Goal: Task Accomplishment & Management: Manage account settings

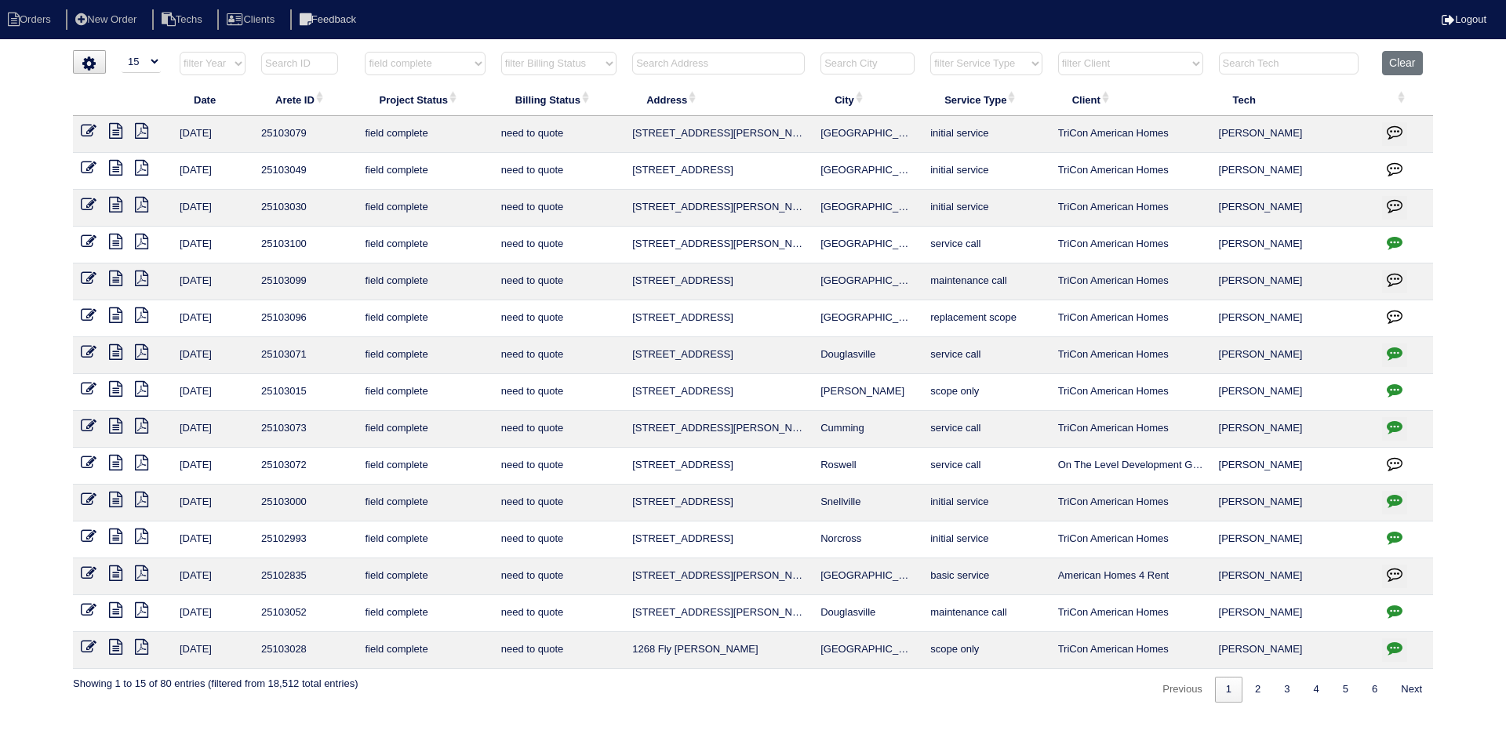
select select "15"
select select "field complete"
select select "need to quote"
click at [1393, 58] on button "Clear" at bounding box center [1402, 63] width 40 height 24
select select
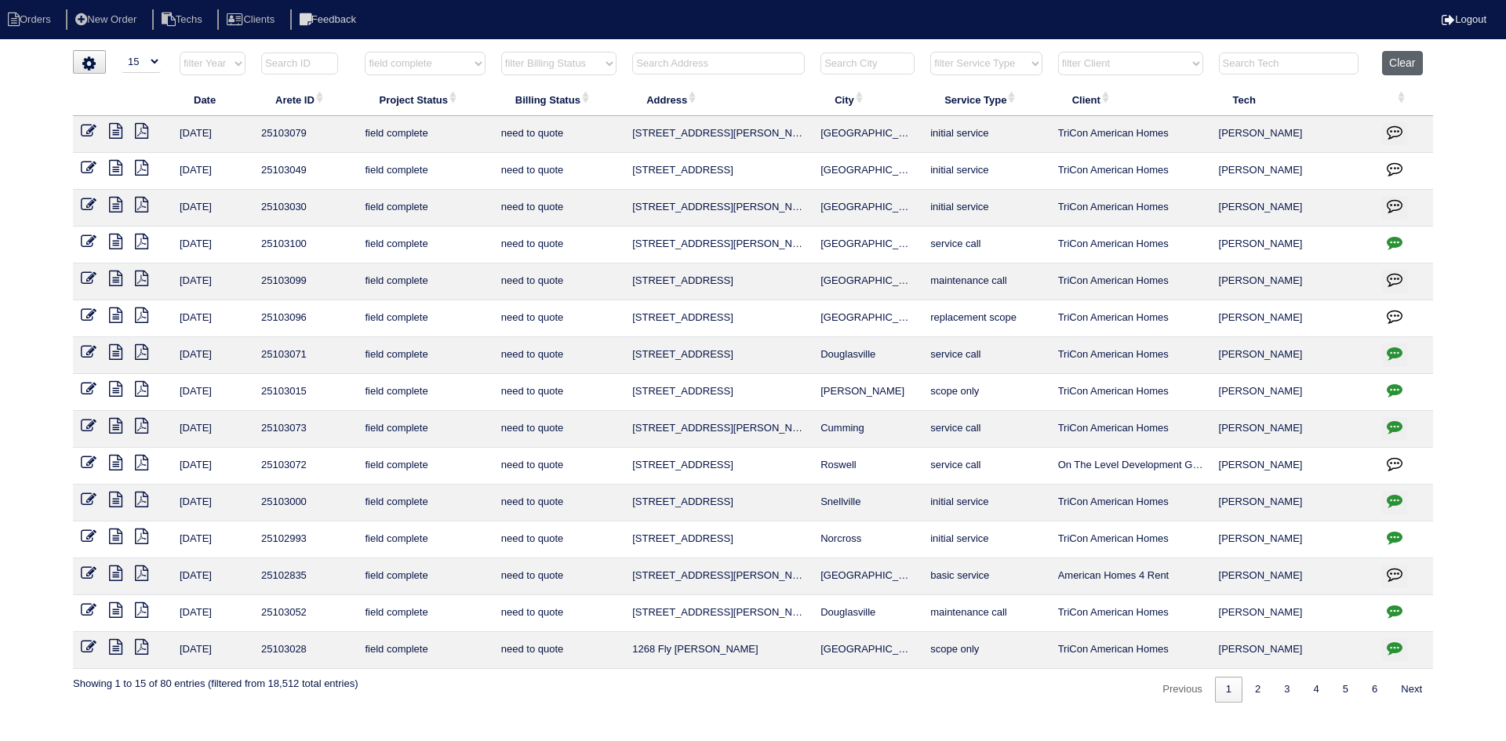
select select
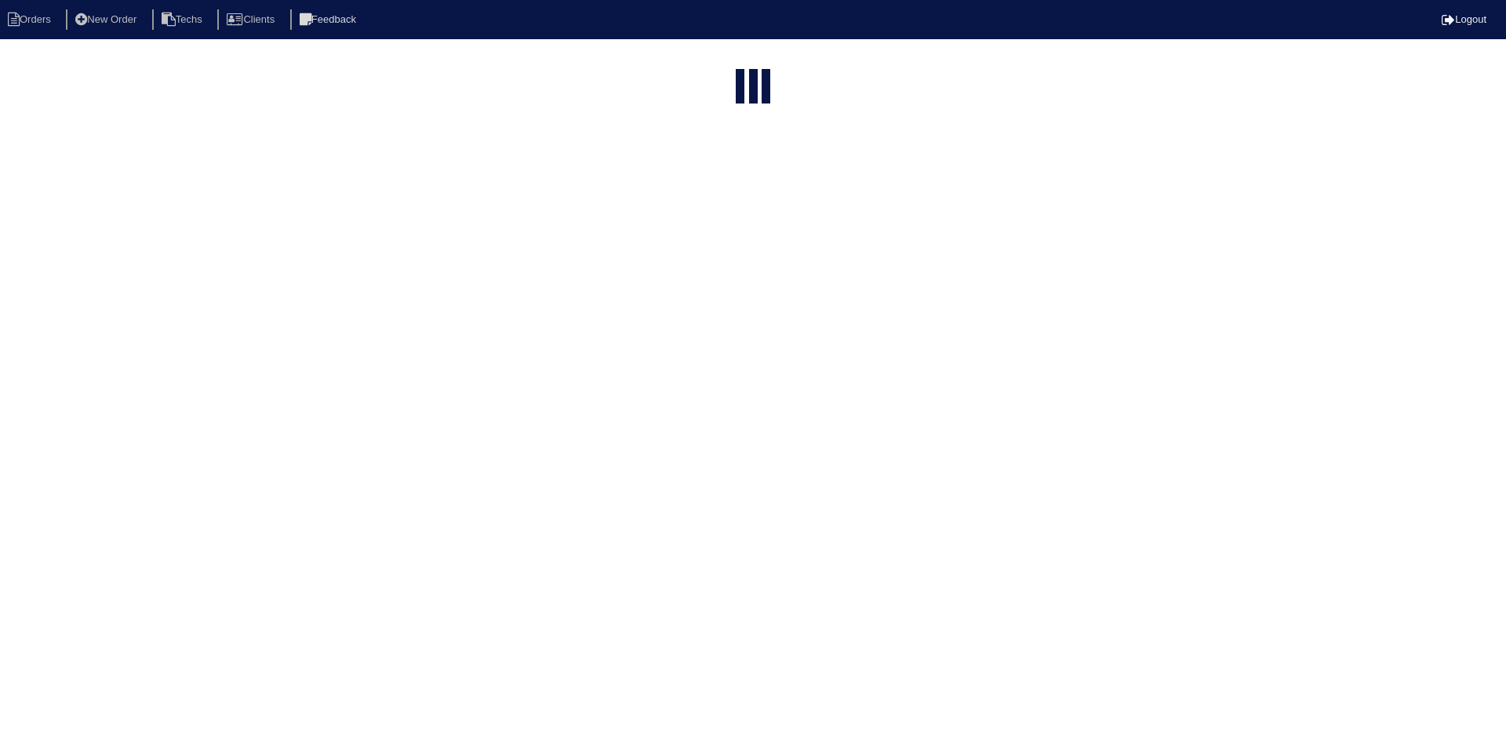
select select "15"
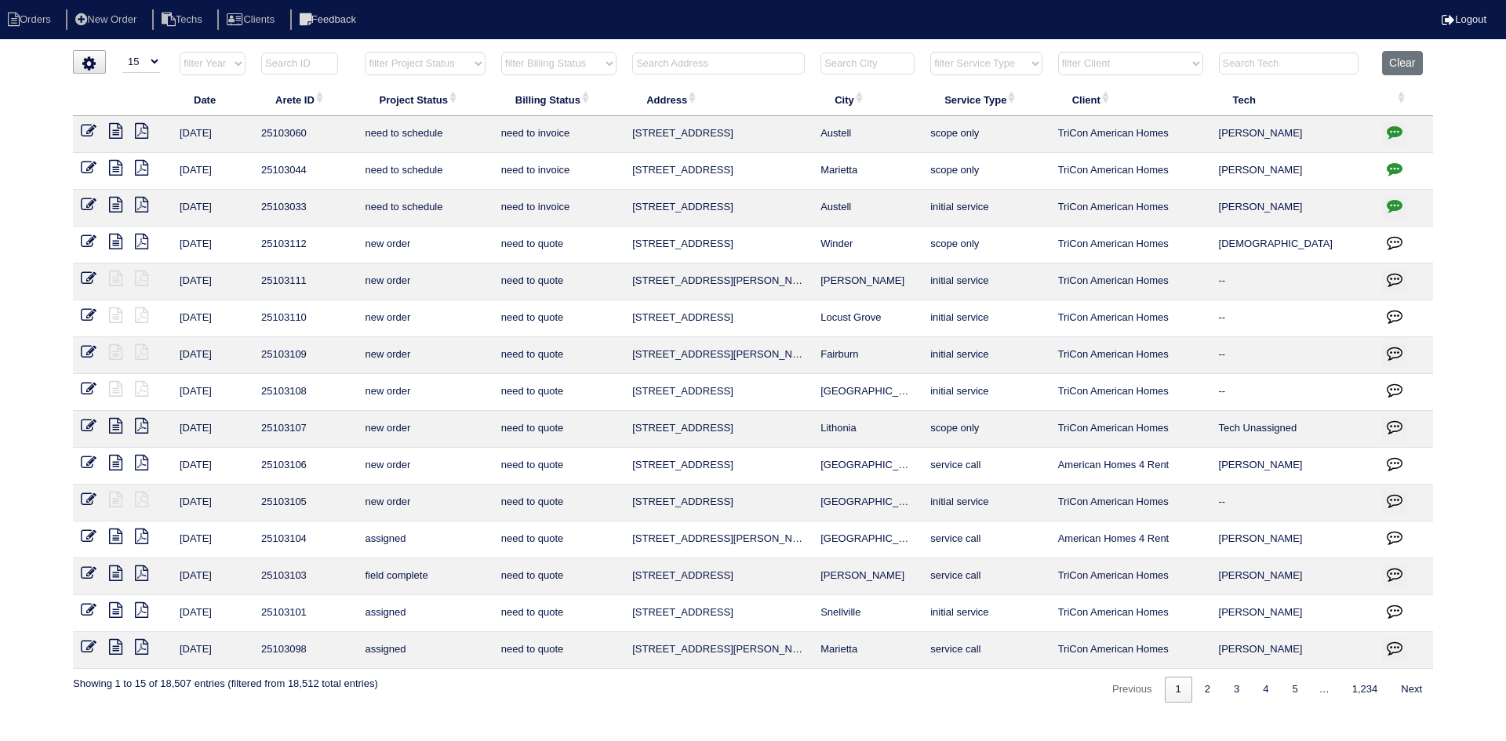
click at [472, 61] on select "filter Project Status -- Any Project Status -- new order assigned in progress f…" at bounding box center [425, 64] width 120 height 24
click at [365, 52] on select "filter Project Status -- Any Project Status -- new order assigned in progress f…" at bounding box center [425, 64] width 120 height 24
select select "field complete"
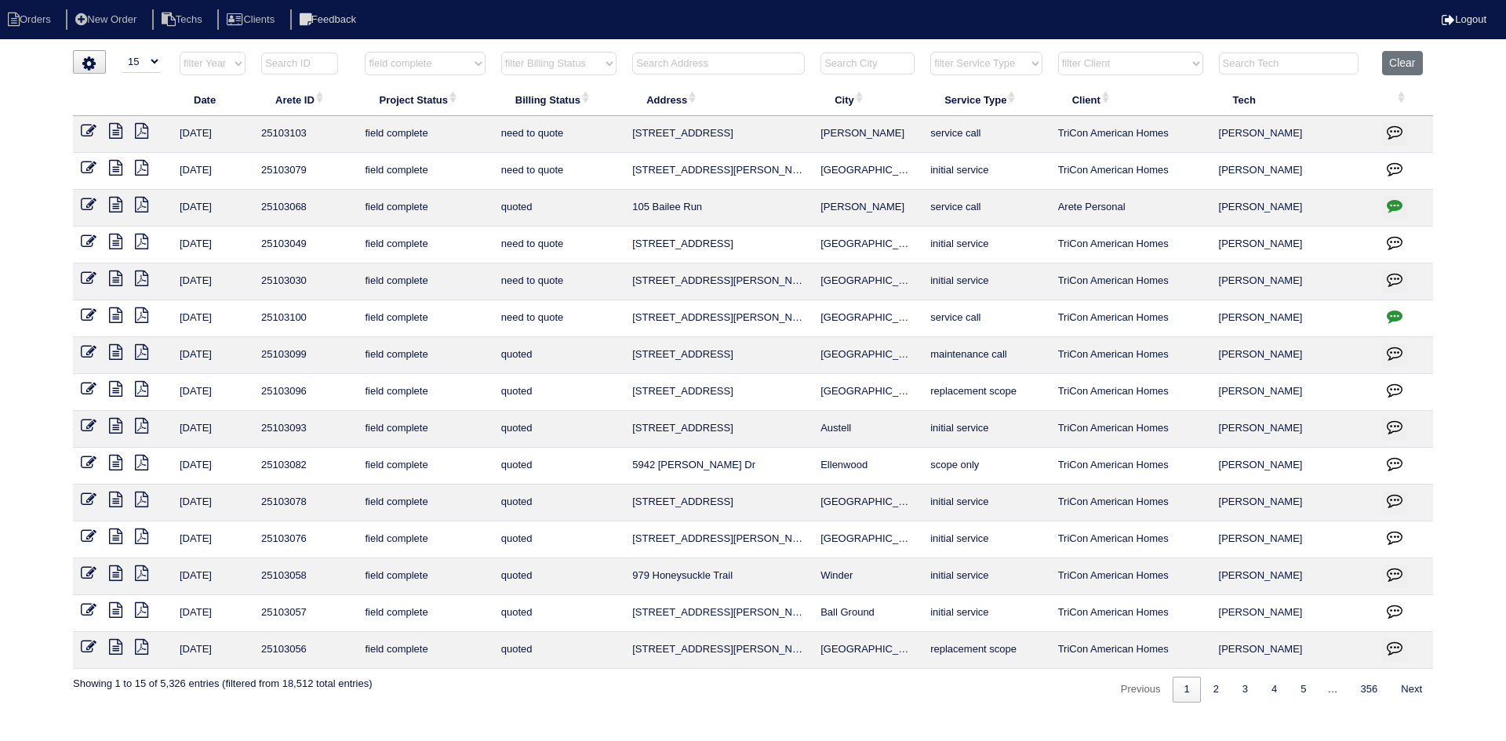
click at [576, 59] on select "filter Billing Status -- Any Billing Status -- need to quote quoted need to inv…" at bounding box center [558, 64] width 115 height 24
select select "need to quote"
click at [501, 52] on select "filter Billing Status -- Any Billing Status -- need to quote quoted need to inv…" at bounding box center [558, 64] width 115 height 24
select select "field complete"
select select "need to quote"
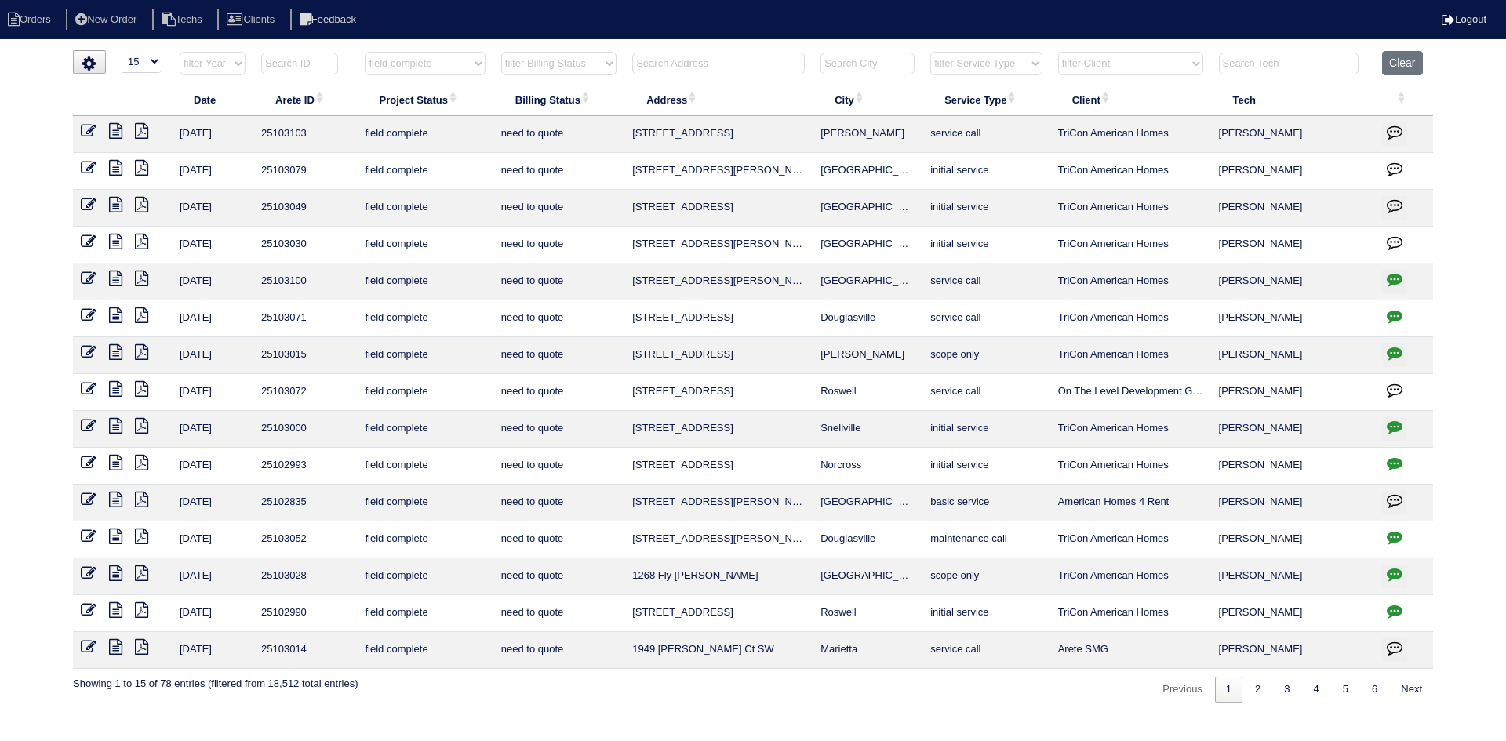
click at [1387, 317] on icon "button" at bounding box center [1395, 316] width 16 height 16
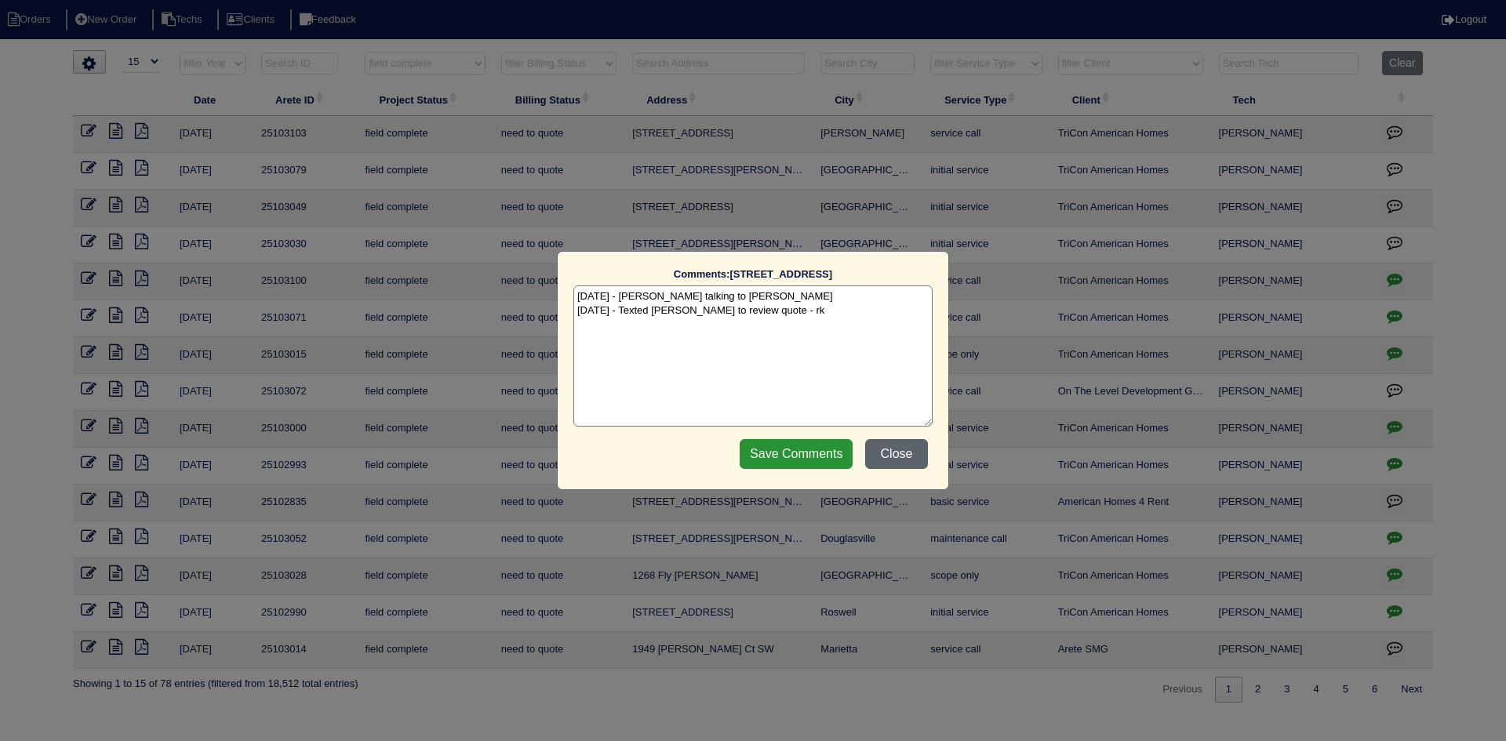
click at [889, 448] on button "Close" at bounding box center [896, 454] width 63 height 30
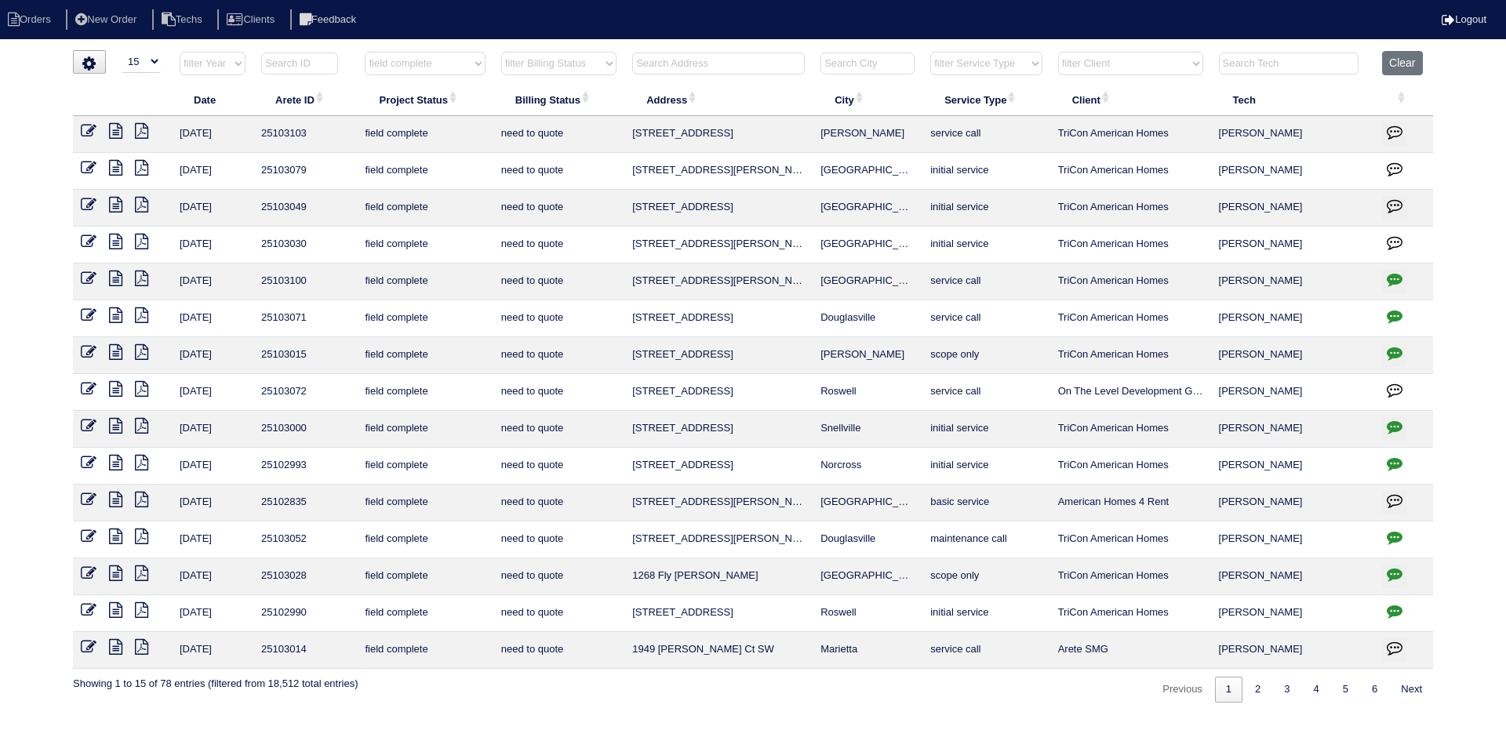
click at [1388, 351] on icon "button" at bounding box center [1395, 353] width 16 height 16
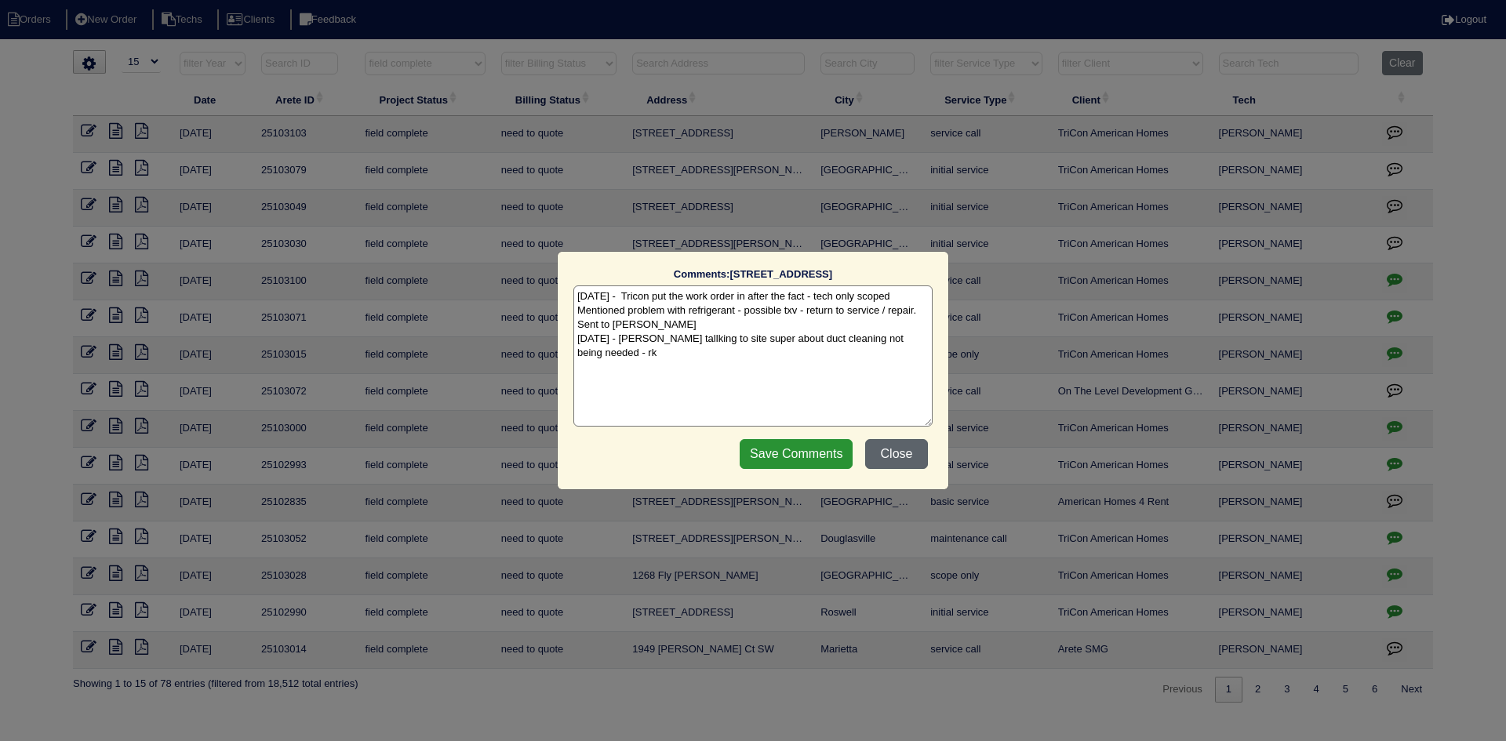
click at [904, 455] on button "Close" at bounding box center [896, 454] width 63 height 30
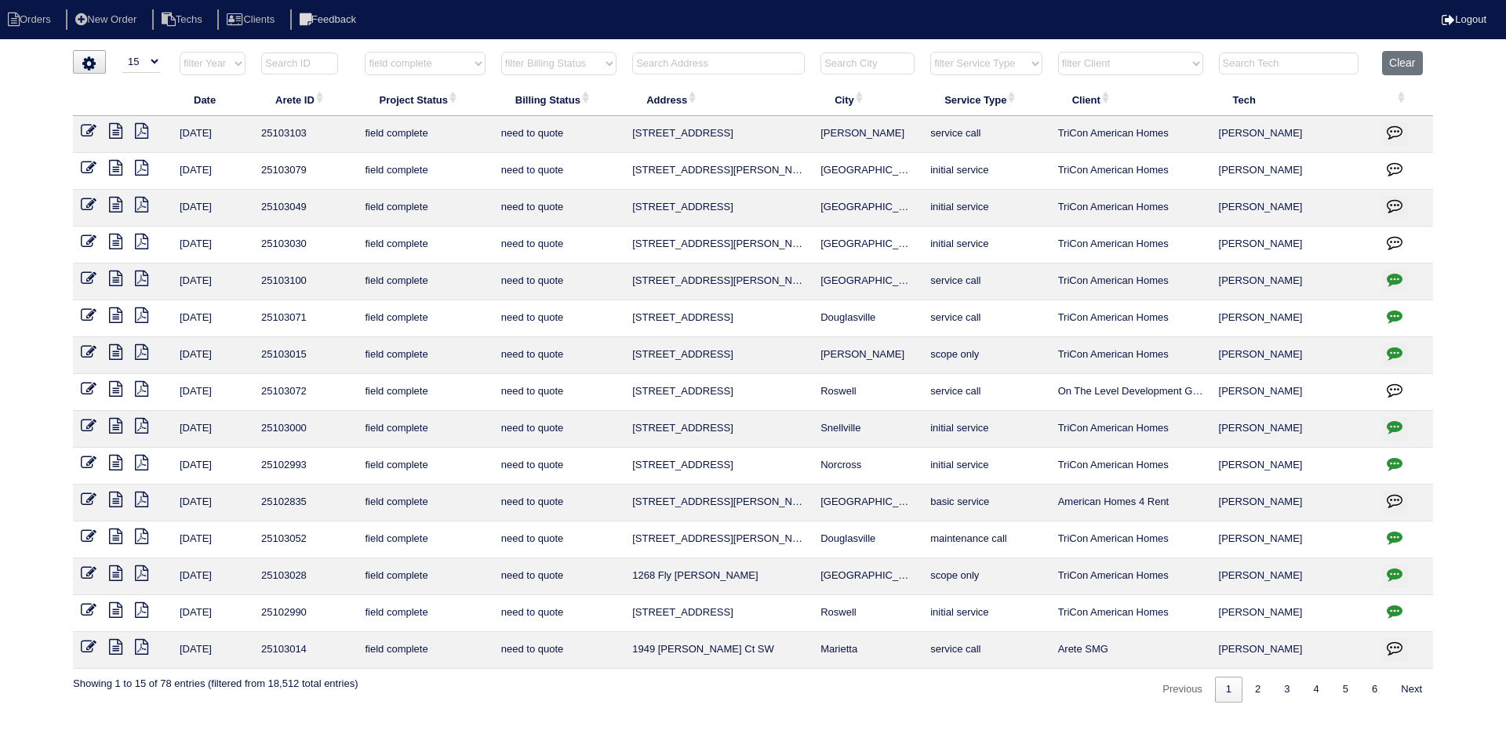
click at [1393, 426] on icon "button" at bounding box center [1395, 427] width 16 height 16
type textarea "8/18/25 - Need to return with a longer hose to clean the condenser - rk 8/20/25…"
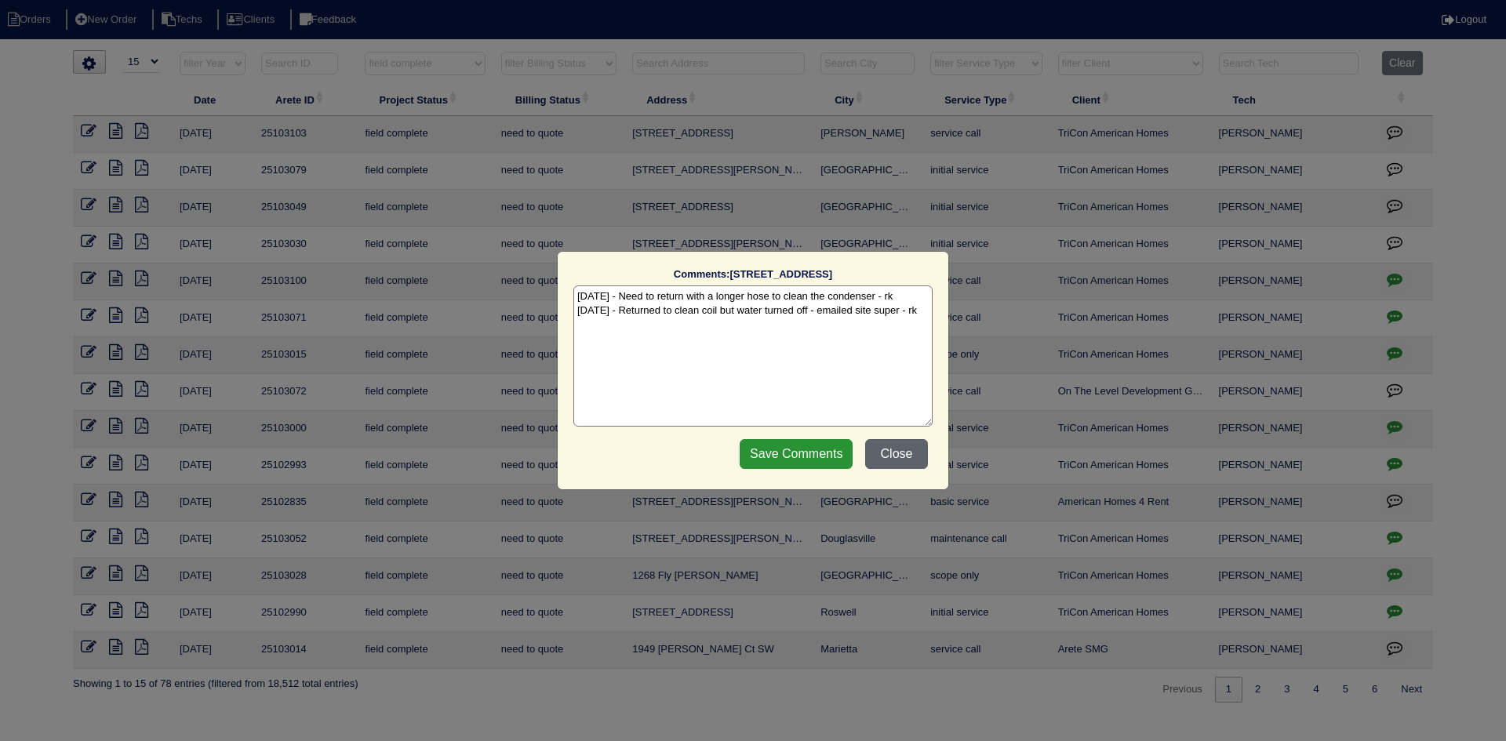
click at [892, 451] on button "Close" at bounding box center [896, 454] width 63 height 30
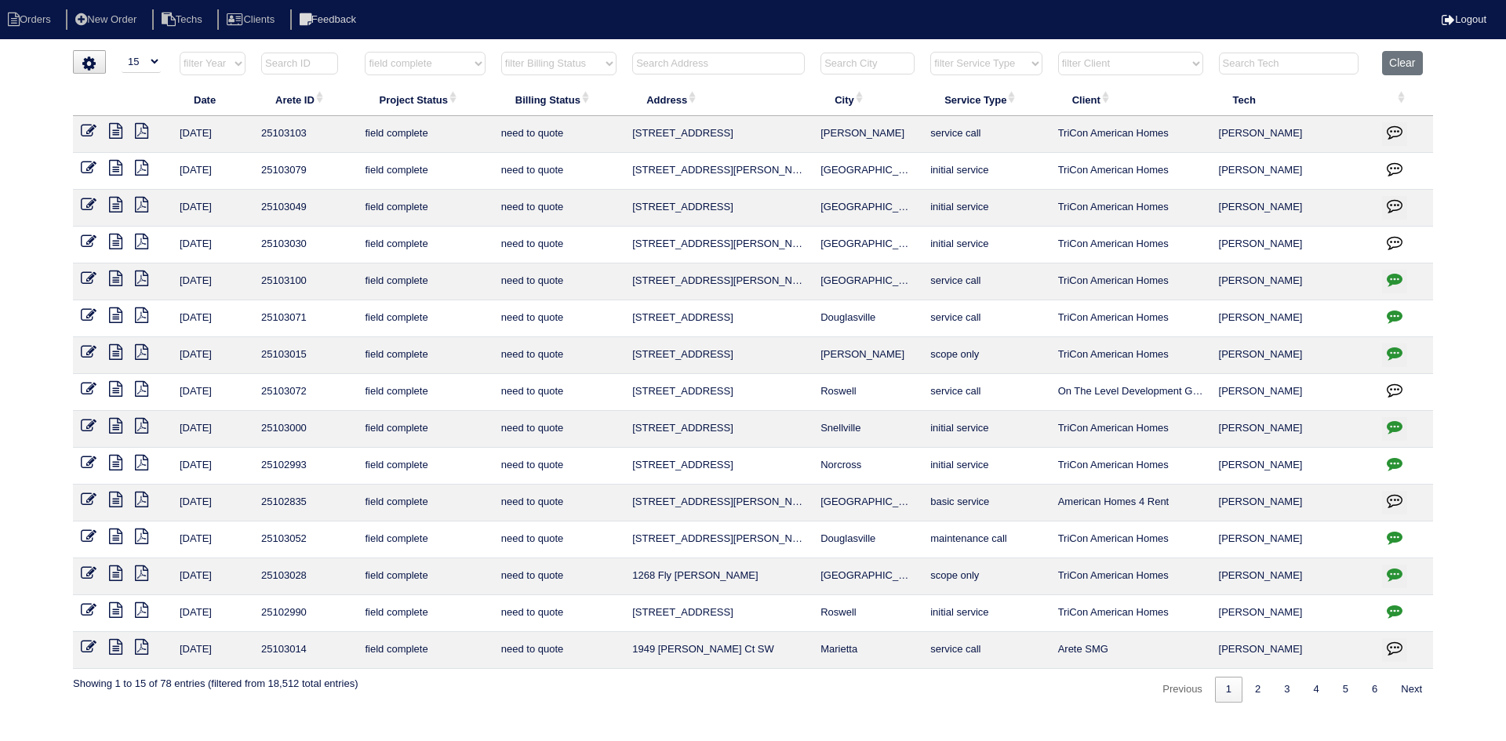
click at [1395, 460] on icon "button" at bounding box center [1395, 464] width 16 height 16
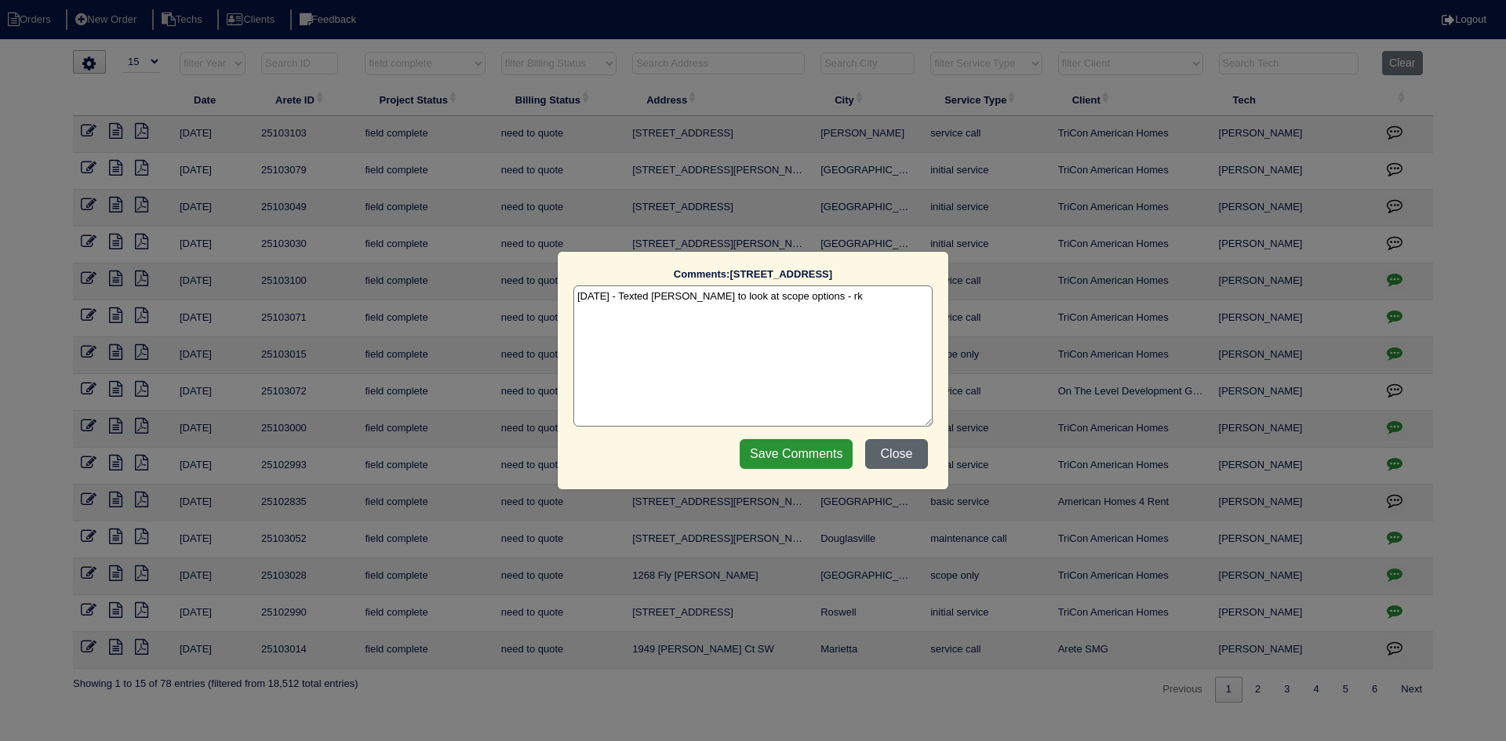
click at [892, 453] on button "Close" at bounding box center [896, 454] width 63 height 30
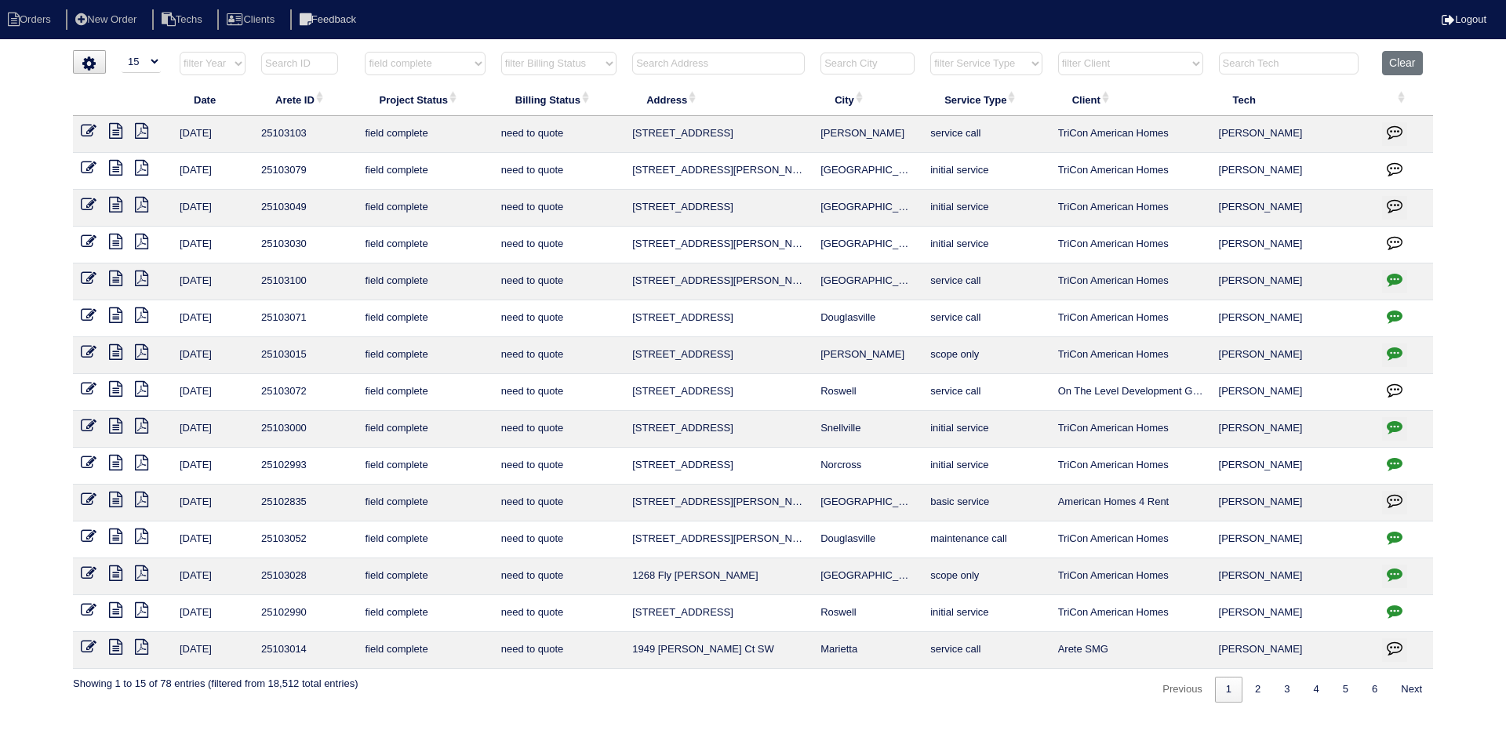
click at [685, 60] on input "text" at bounding box center [718, 64] width 173 height 22
type input "101 randy"
select select "field complete"
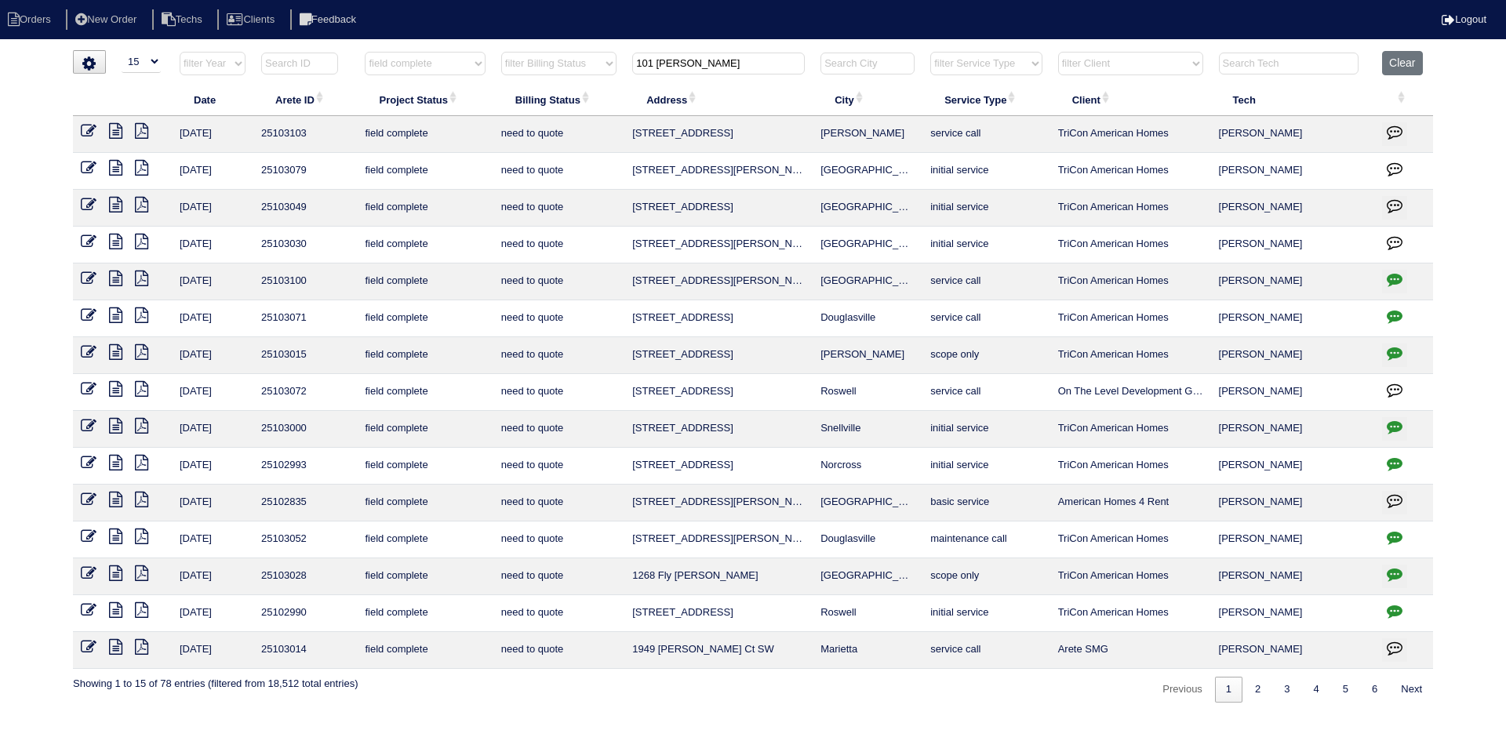
select select "need to quote"
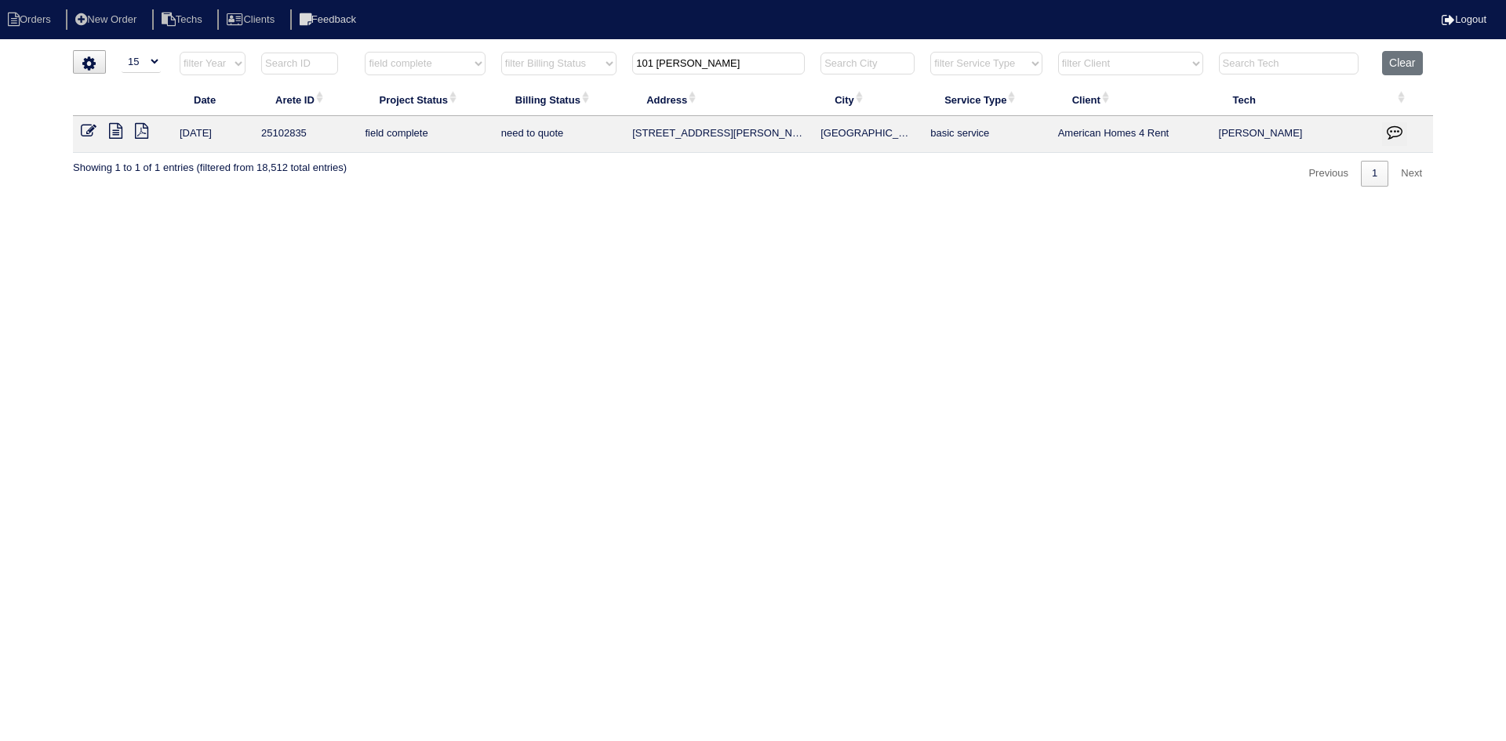
type input "101 randy"
click at [114, 129] on icon at bounding box center [115, 131] width 13 height 16
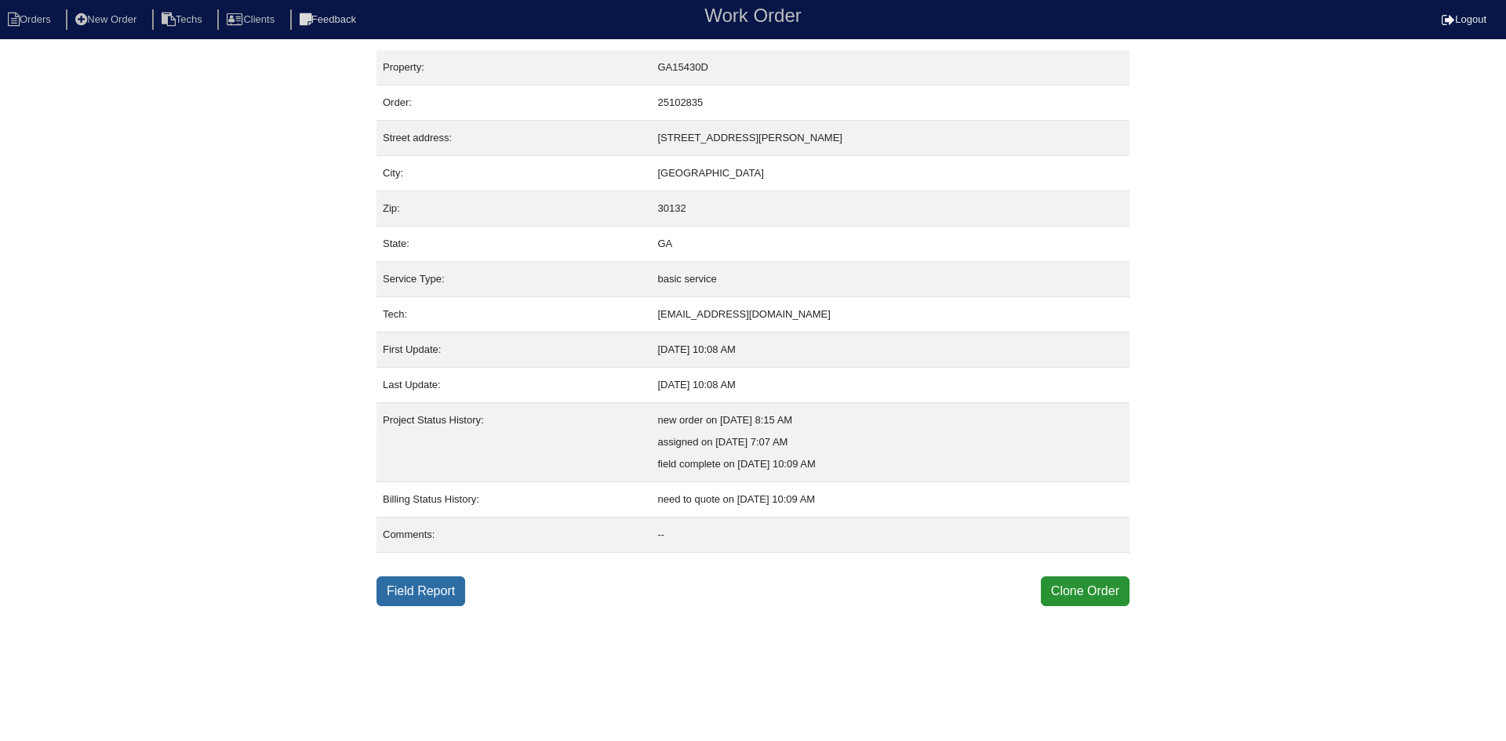
click at [416, 599] on link "Field Report" at bounding box center [420, 591] width 89 height 30
click at [38, 19] on li "Orders" at bounding box center [32, 19] width 64 height 21
select select "15"
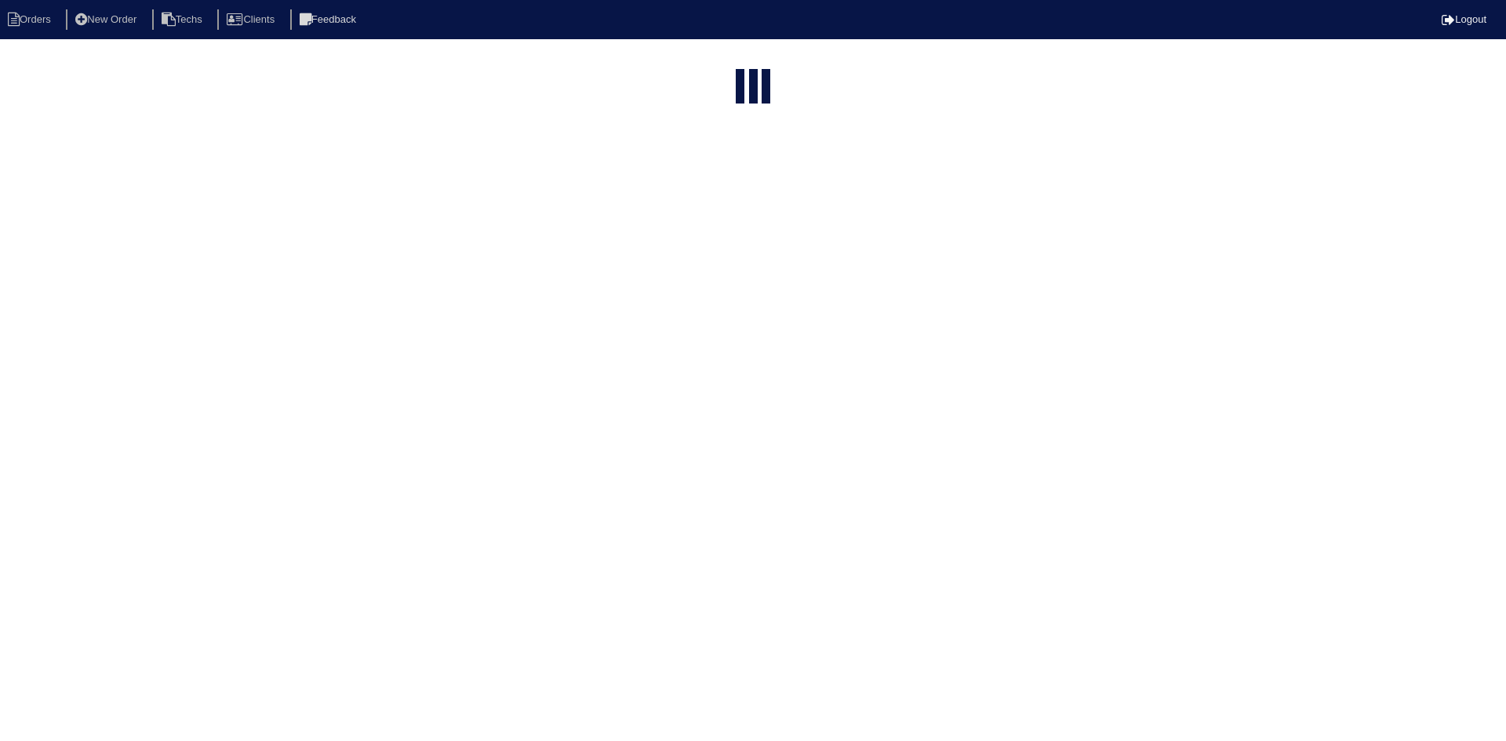
type input "101 randy"
select select "field complete"
select select "need to quote"
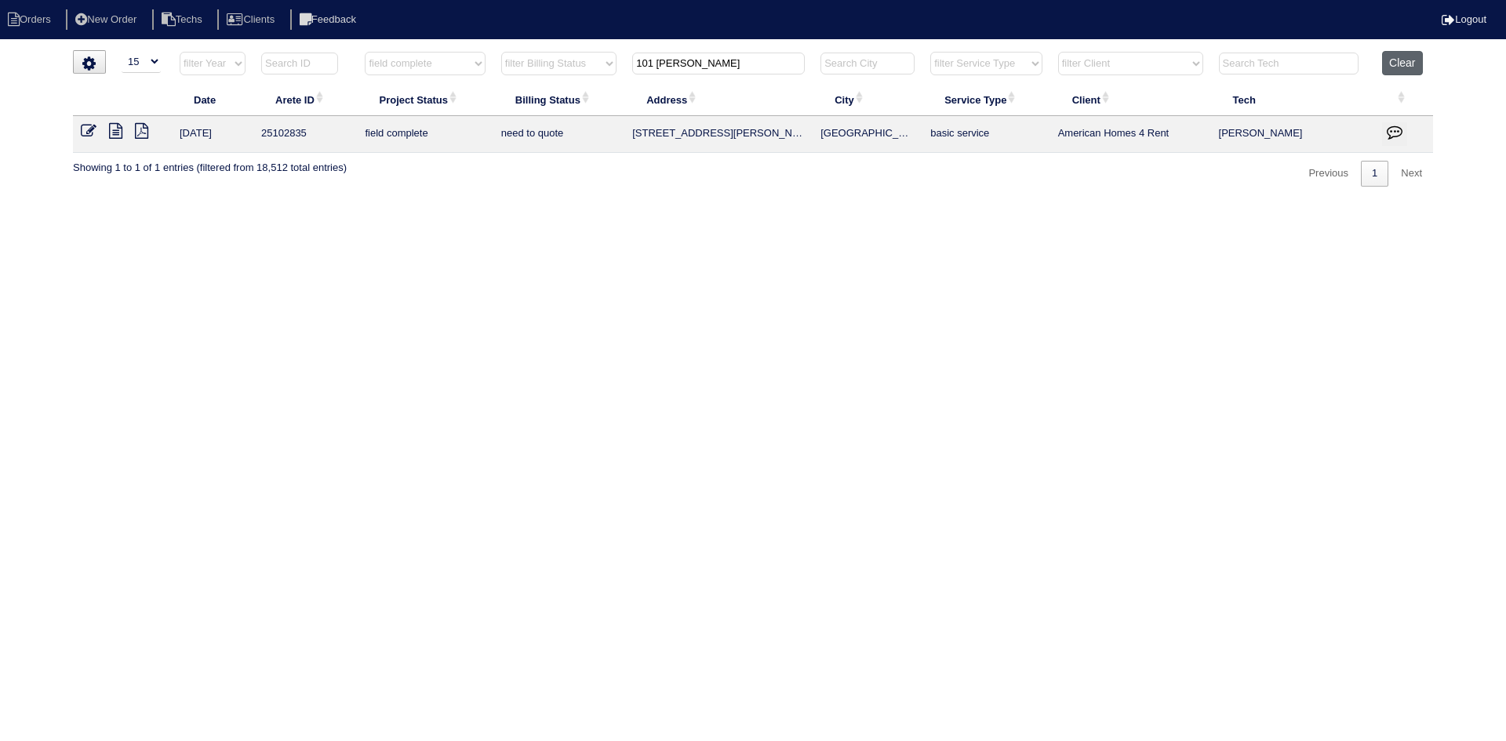
click at [1412, 59] on button "Clear" at bounding box center [1402, 63] width 40 height 24
select select
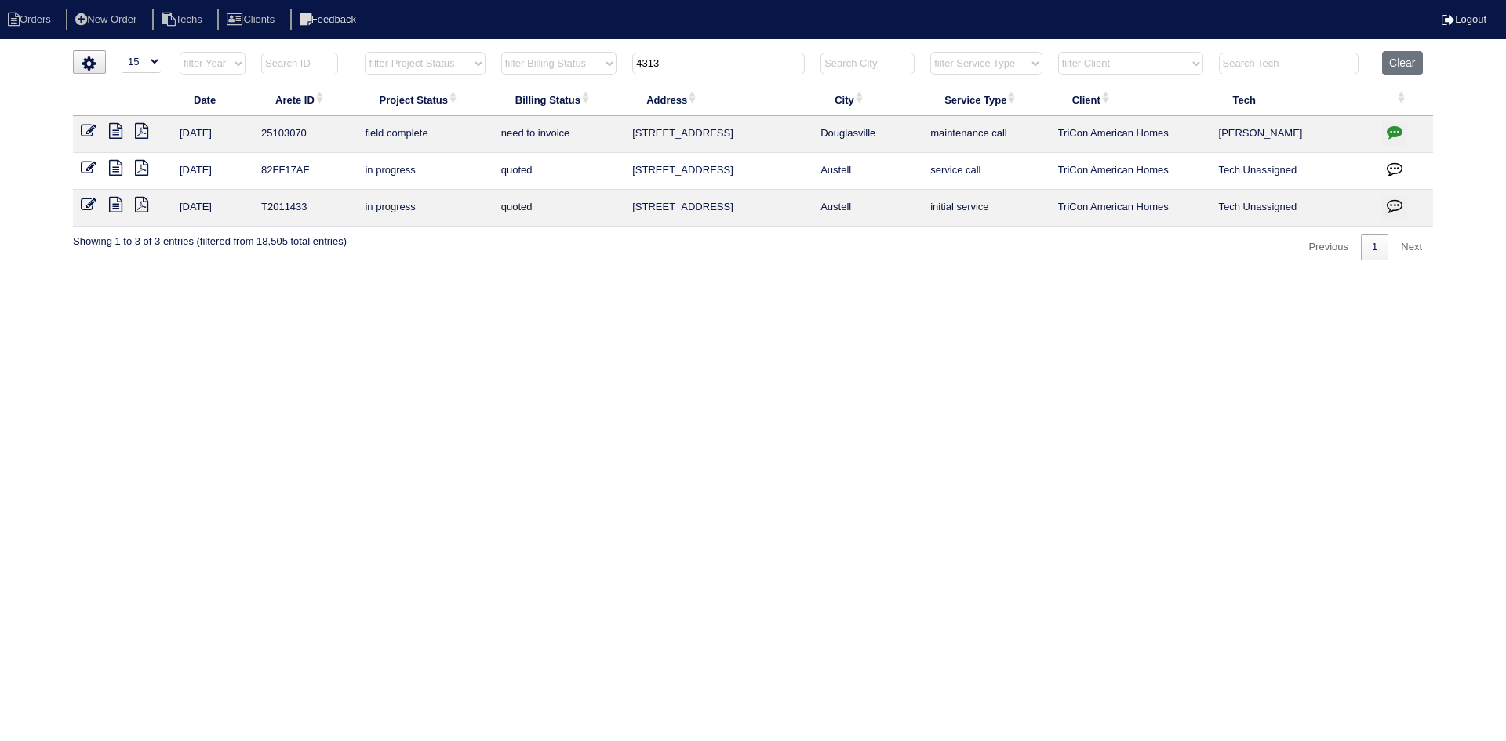
select select "15"
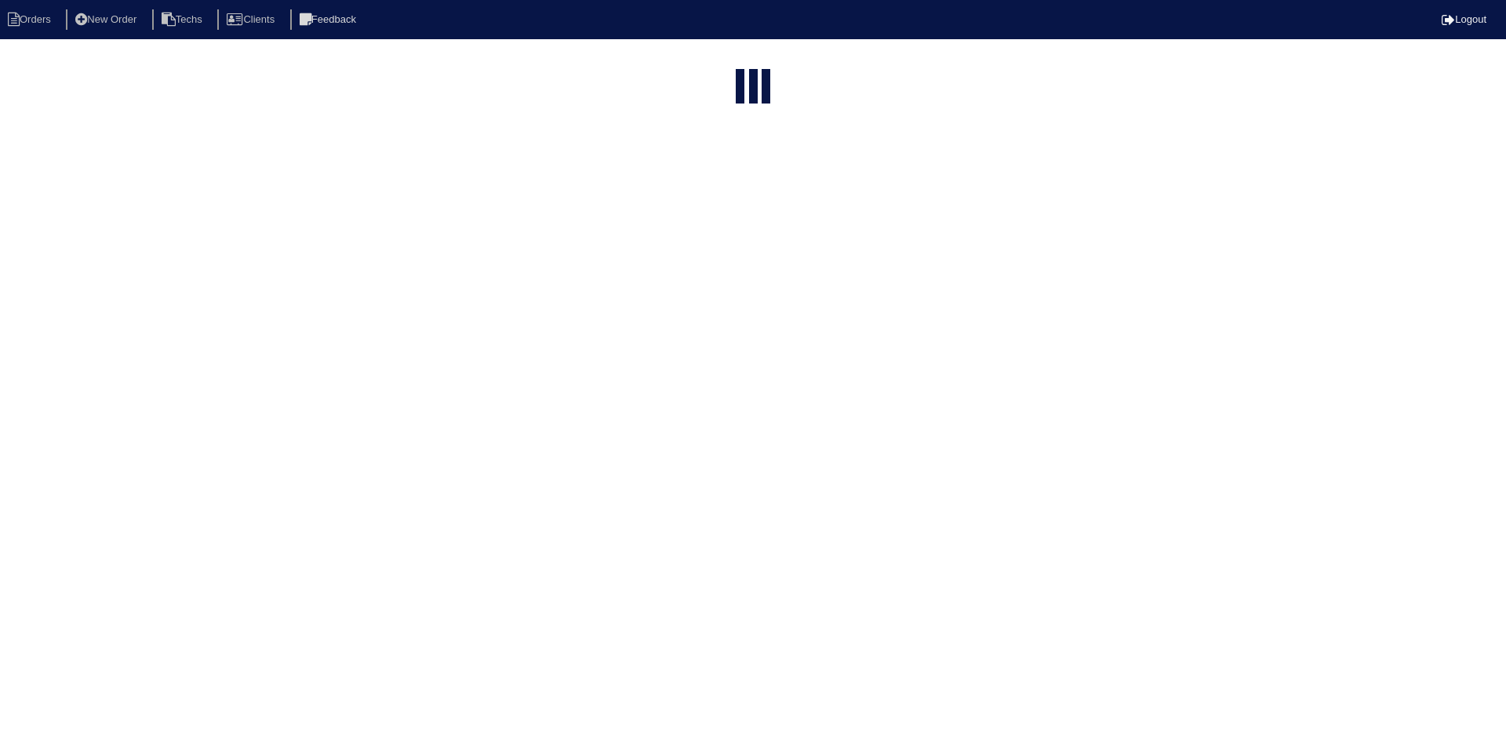
select select "15"
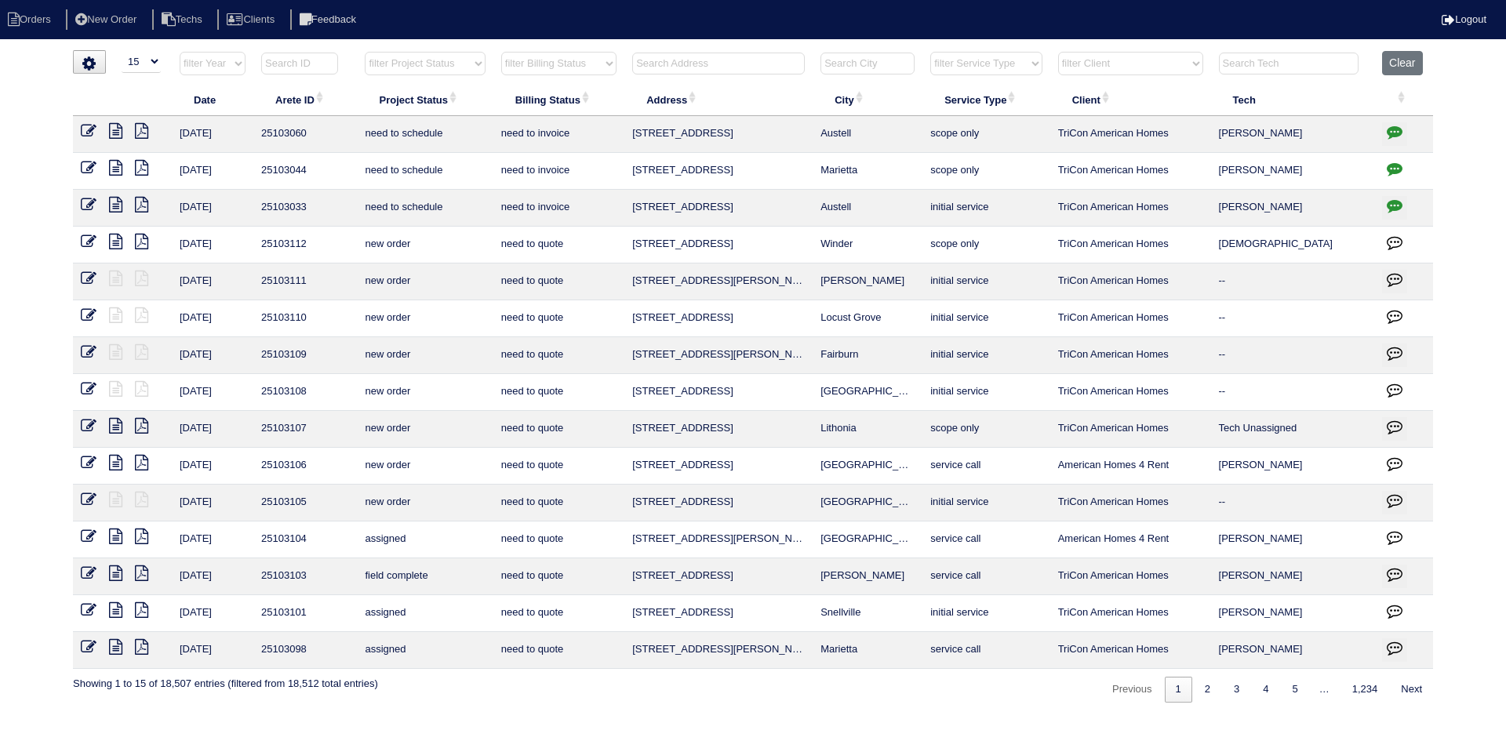
click at [667, 67] on input "text" at bounding box center [718, 64] width 173 height 22
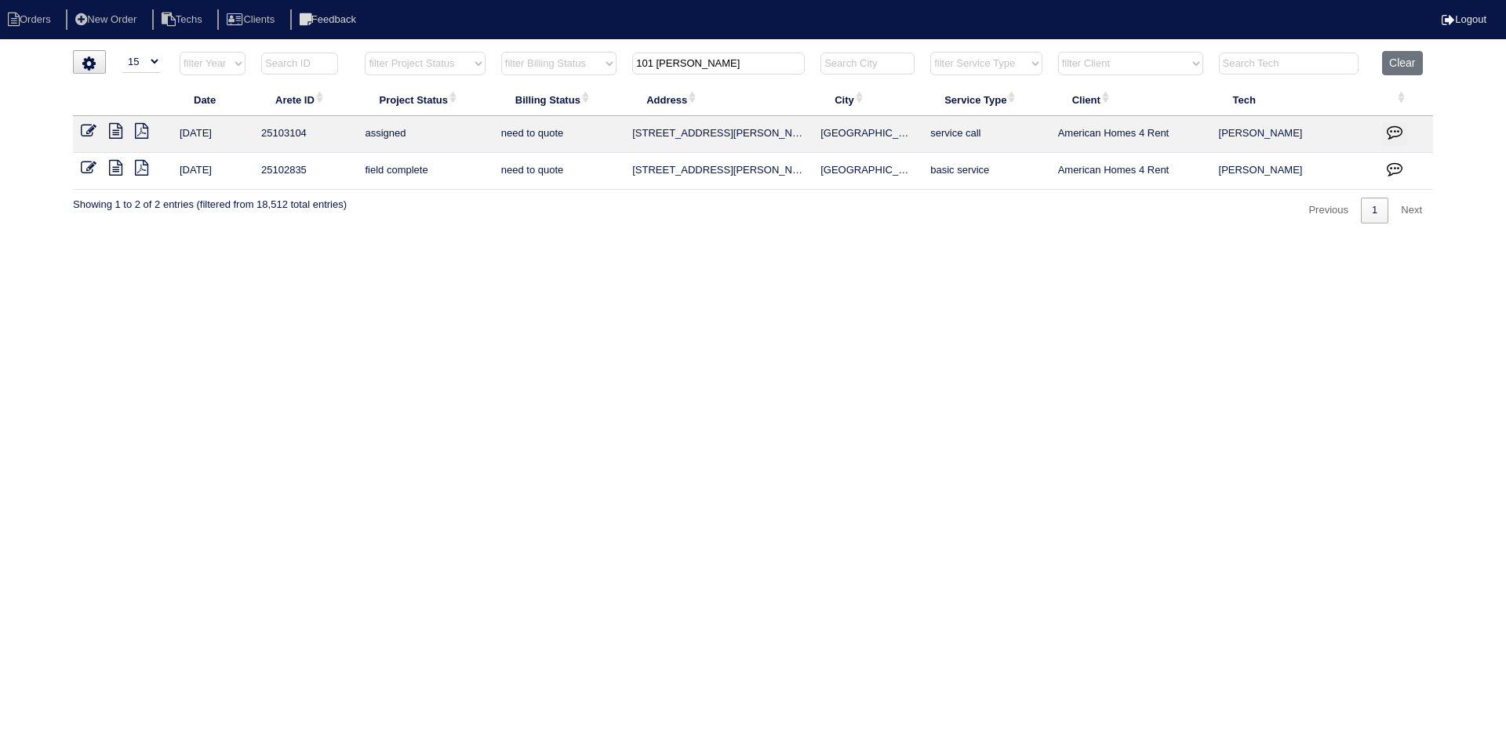
type input "101 randy"
click at [114, 172] on icon at bounding box center [115, 168] width 13 height 16
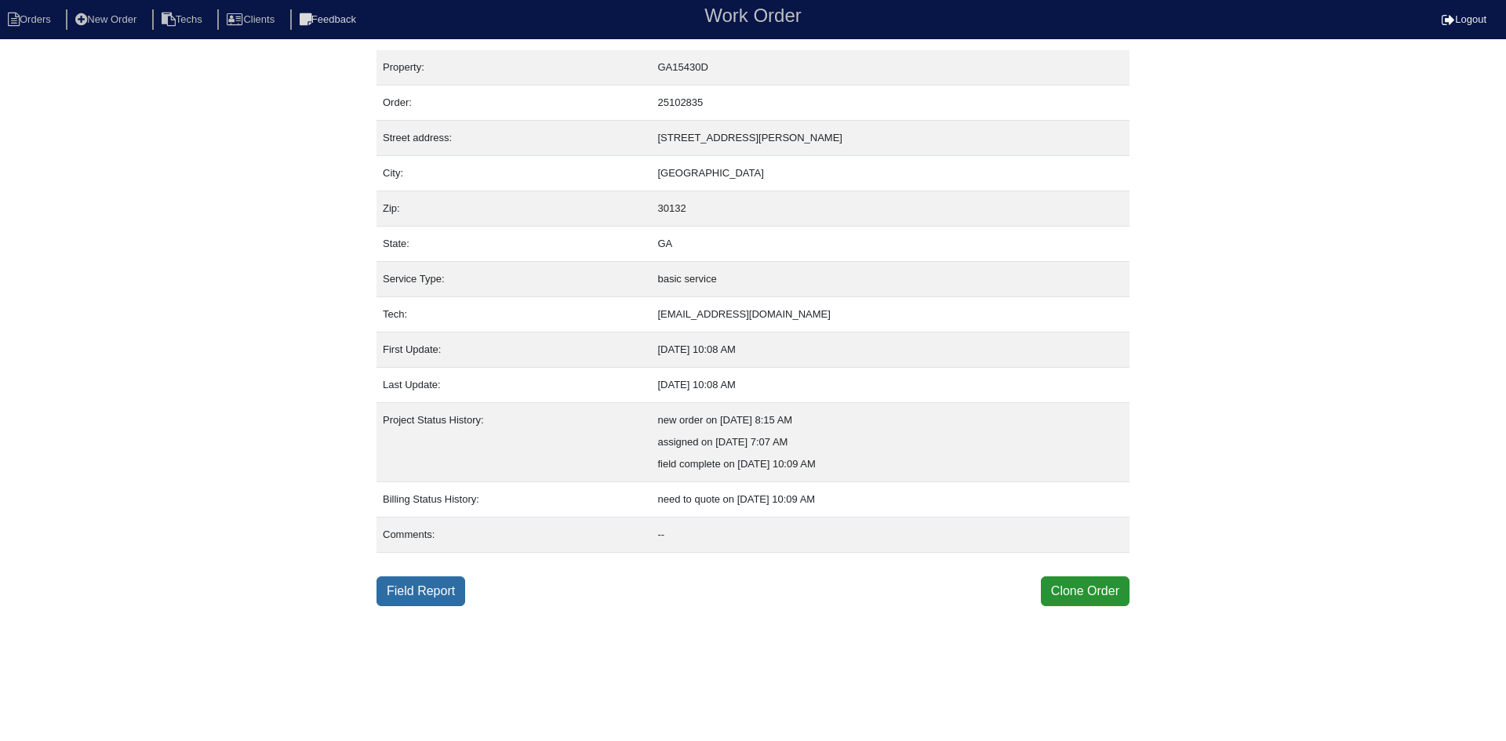
click at [409, 599] on link "Field Report" at bounding box center [420, 591] width 89 height 30
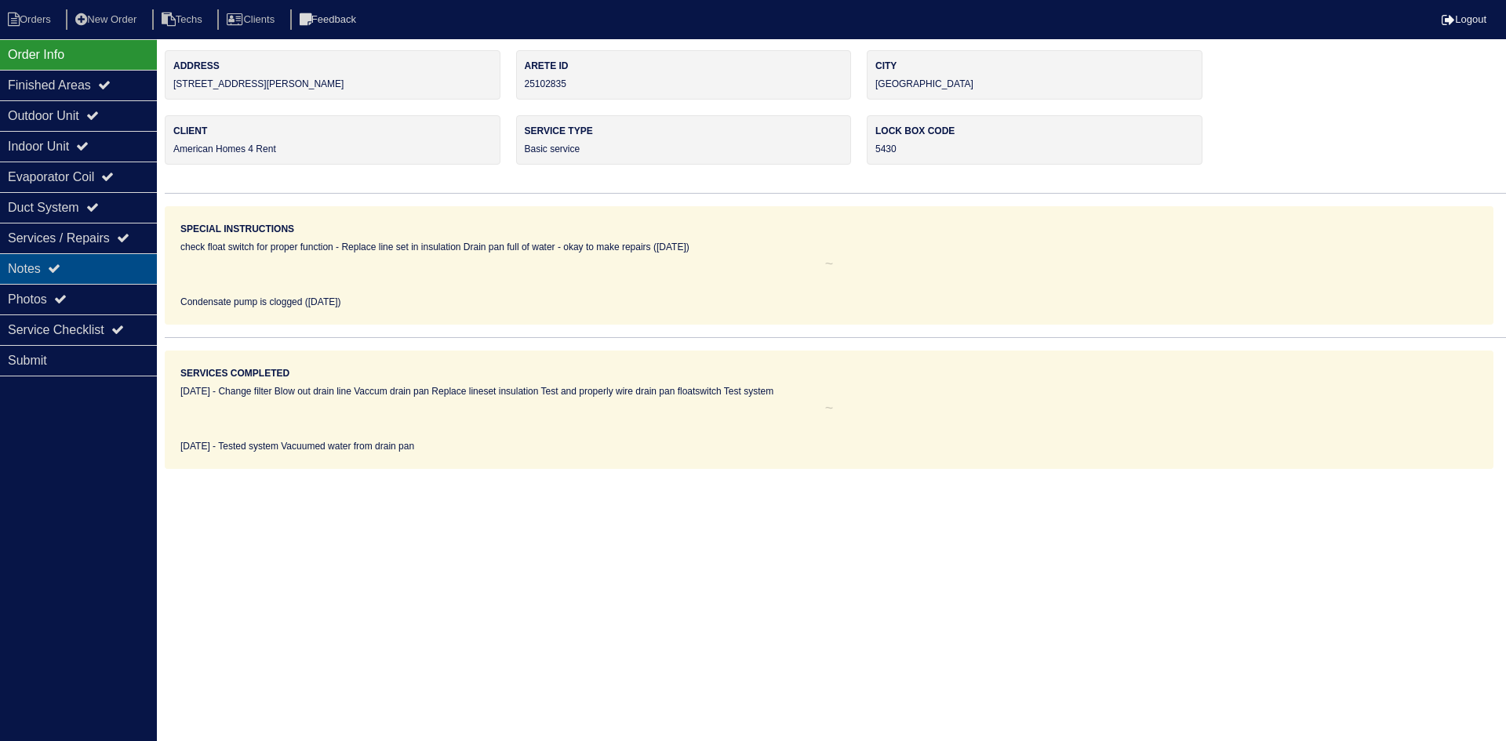
click at [78, 266] on div "Notes" at bounding box center [78, 268] width 157 height 31
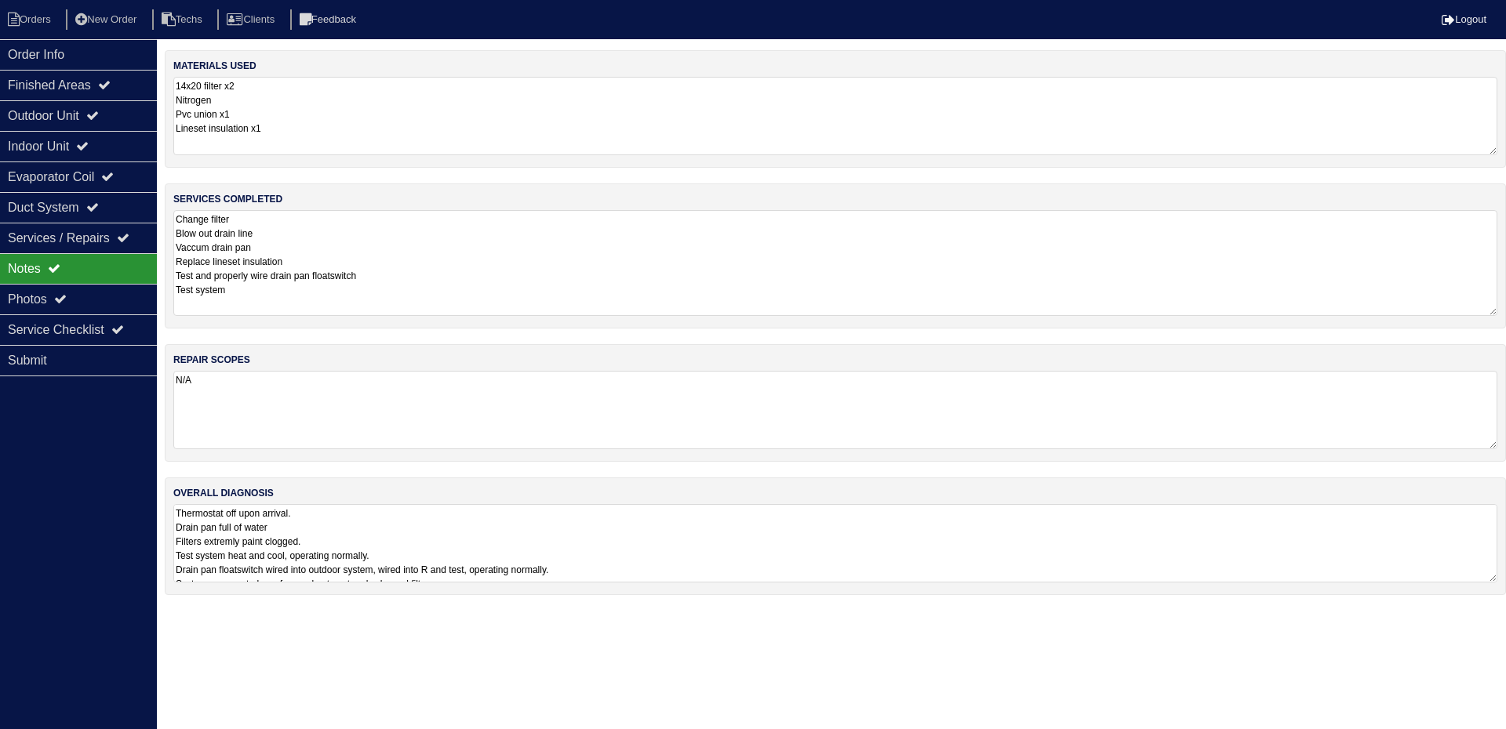
drag, startPoint x: 1493, startPoint y: 278, endPoint x: 1490, endPoint y: 305, distance: 27.6
click at [1490, 305] on textarea "Change filter Blow out drain line Vaccum drain pan Replace lineset insulation T…" at bounding box center [835, 263] width 1324 height 106
drag, startPoint x: 1492, startPoint y: 578, endPoint x: 1488, endPoint y: 613, distance: 34.7
click at [1488, 622] on textarea "Thermostat off upon arrival. Drain pan full of water Filters extremly paint clo…" at bounding box center [835, 571] width 1324 height 134
drag, startPoint x: 60, startPoint y: 107, endPoint x: 60, endPoint y: 136, distance: 28.2
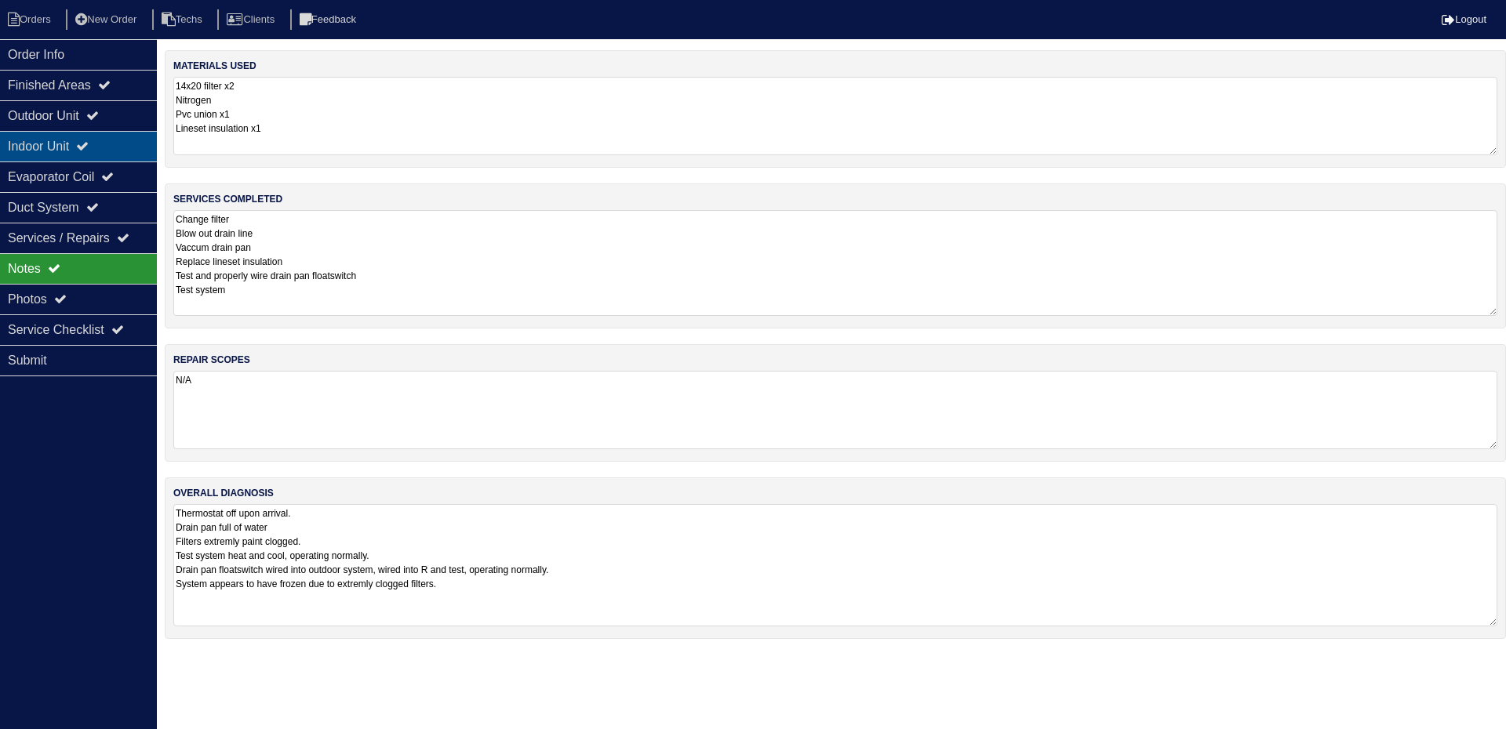
click at [60, 107] on div "Outdoor Unit" at bounding box center [78, 115] width 157 height 31
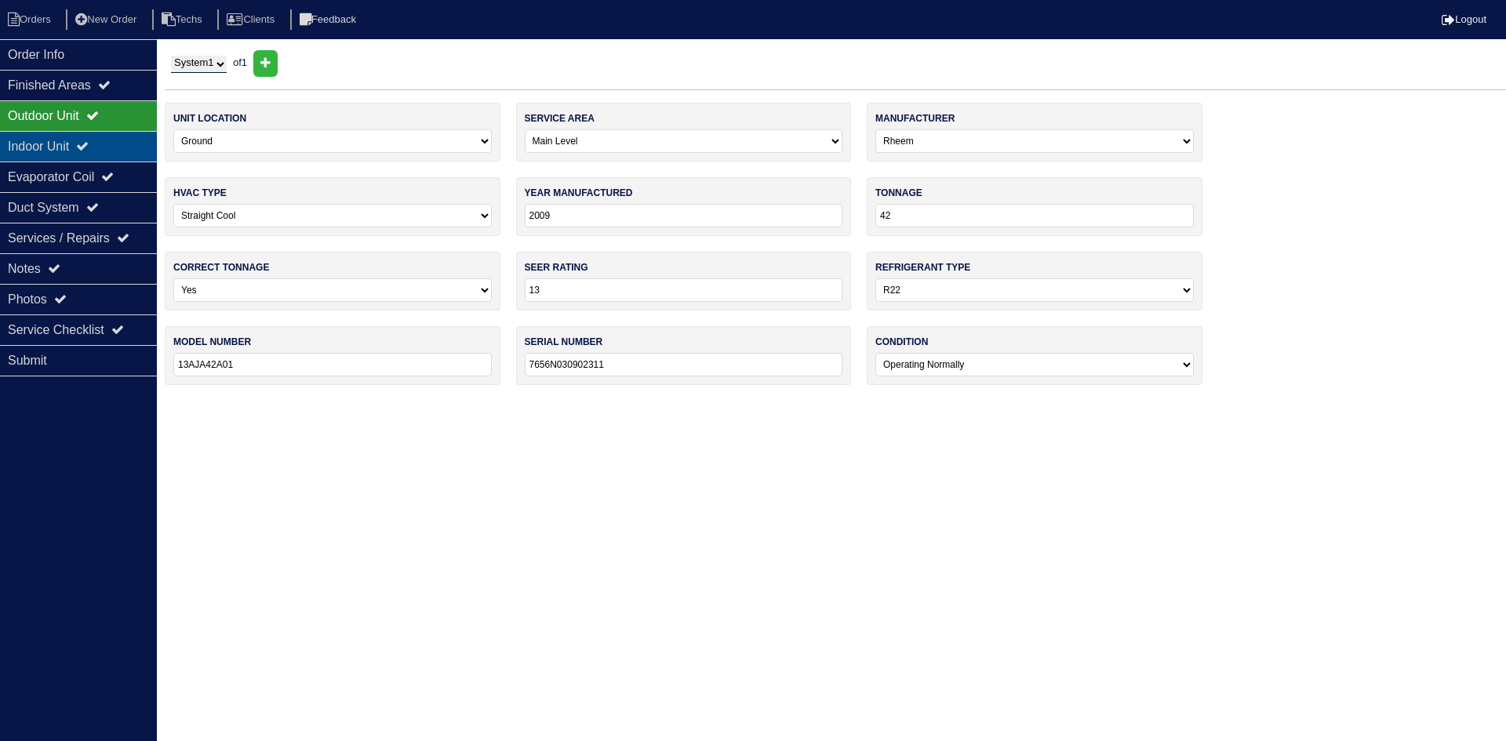
click at [60, 136] on div "Indoor Unit" at bounding box center [78, 146] width 157 height 31
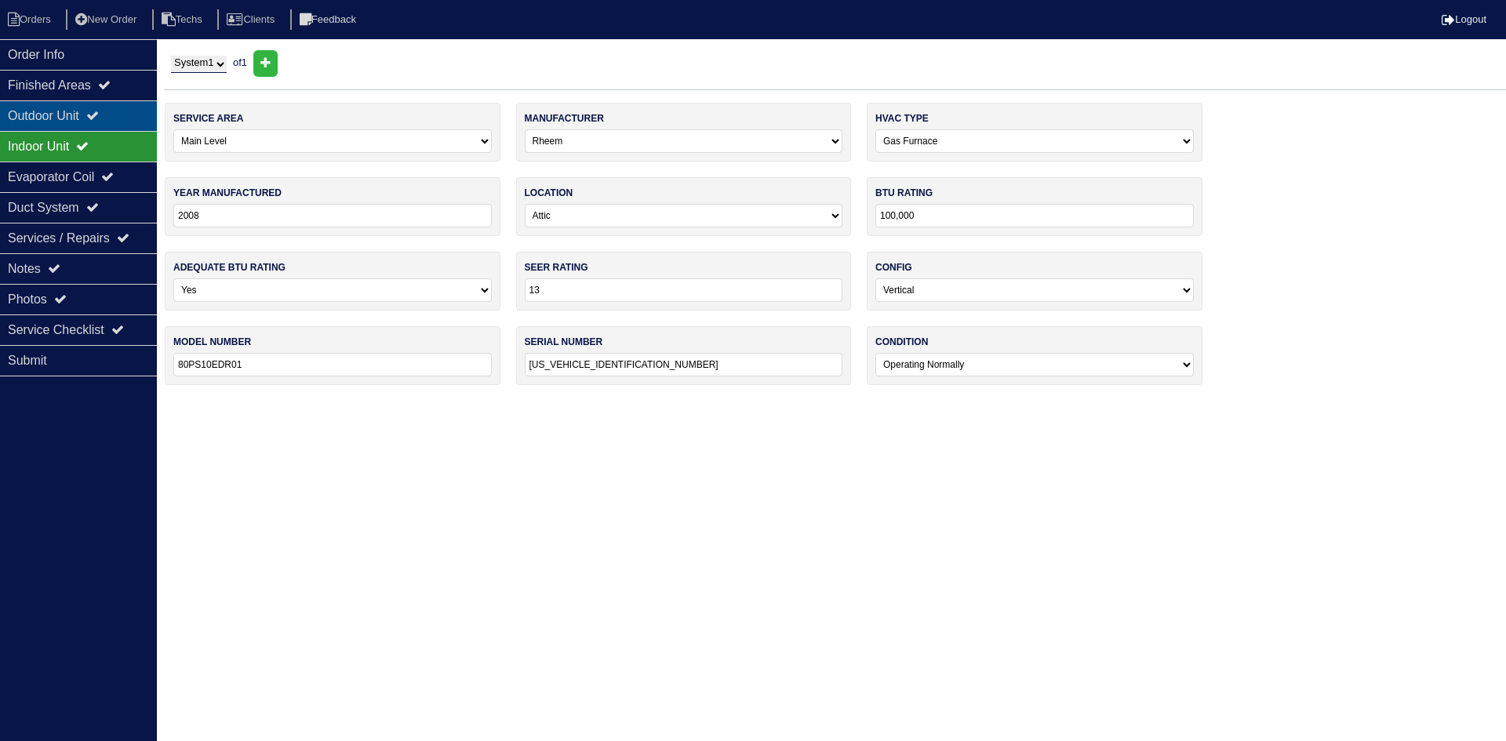
click at [55, 115] on div "Outdoor Unit" at bounding box center [78, 115] width 157 height 31
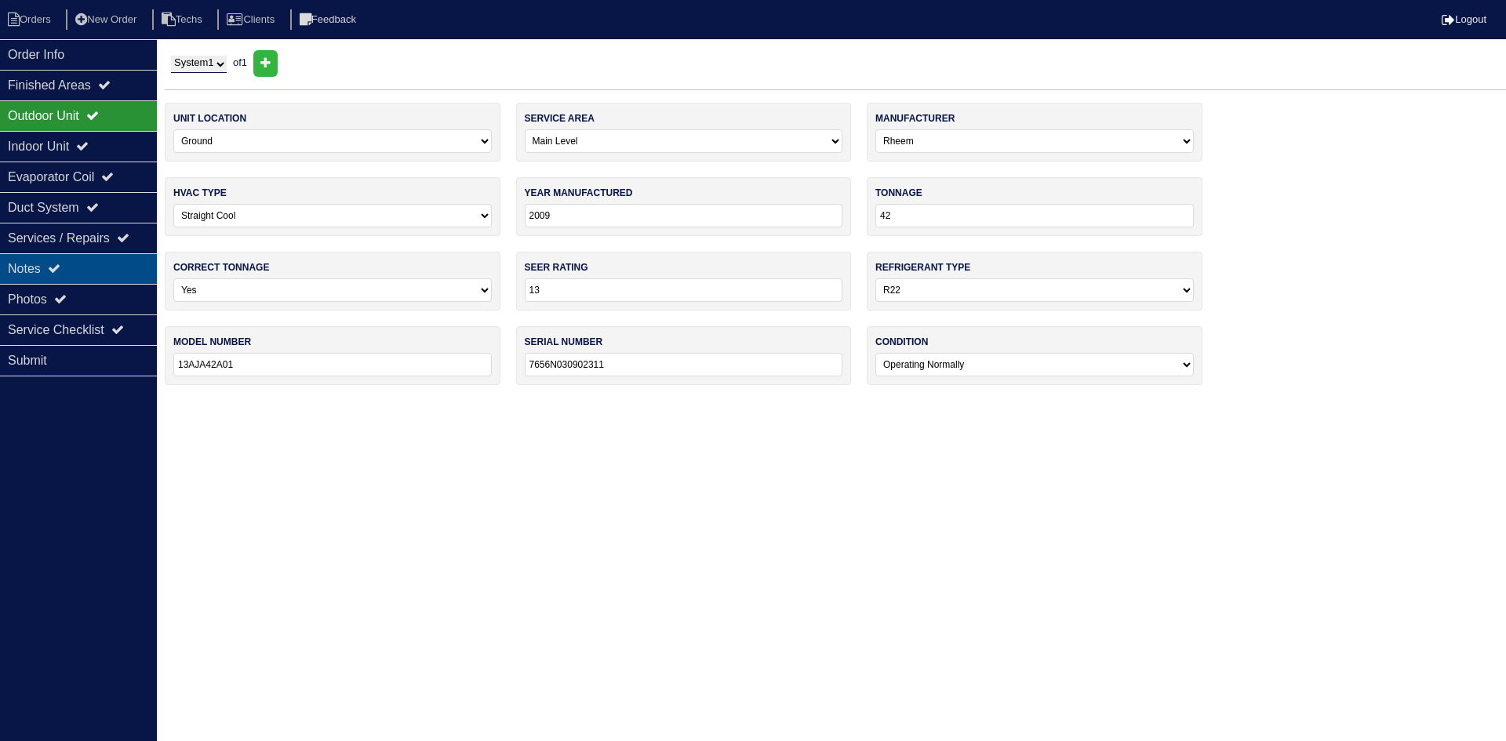
click at [118, 264] on div "Notes" at bounding box center [78, 268] width 157 height 31
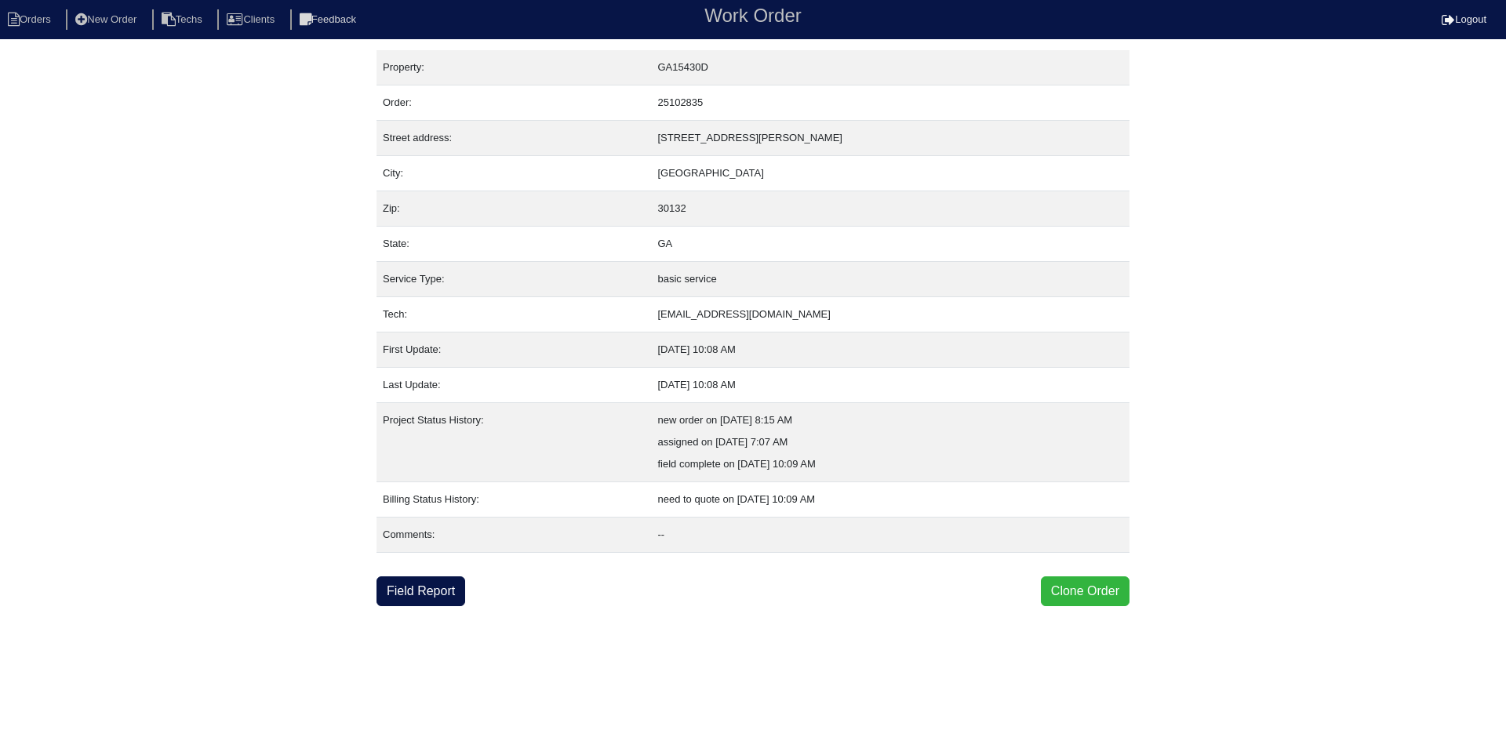
click at [1079, 581] on button "Clone Order" at bounding box center [1085, 591] width 89 height 30
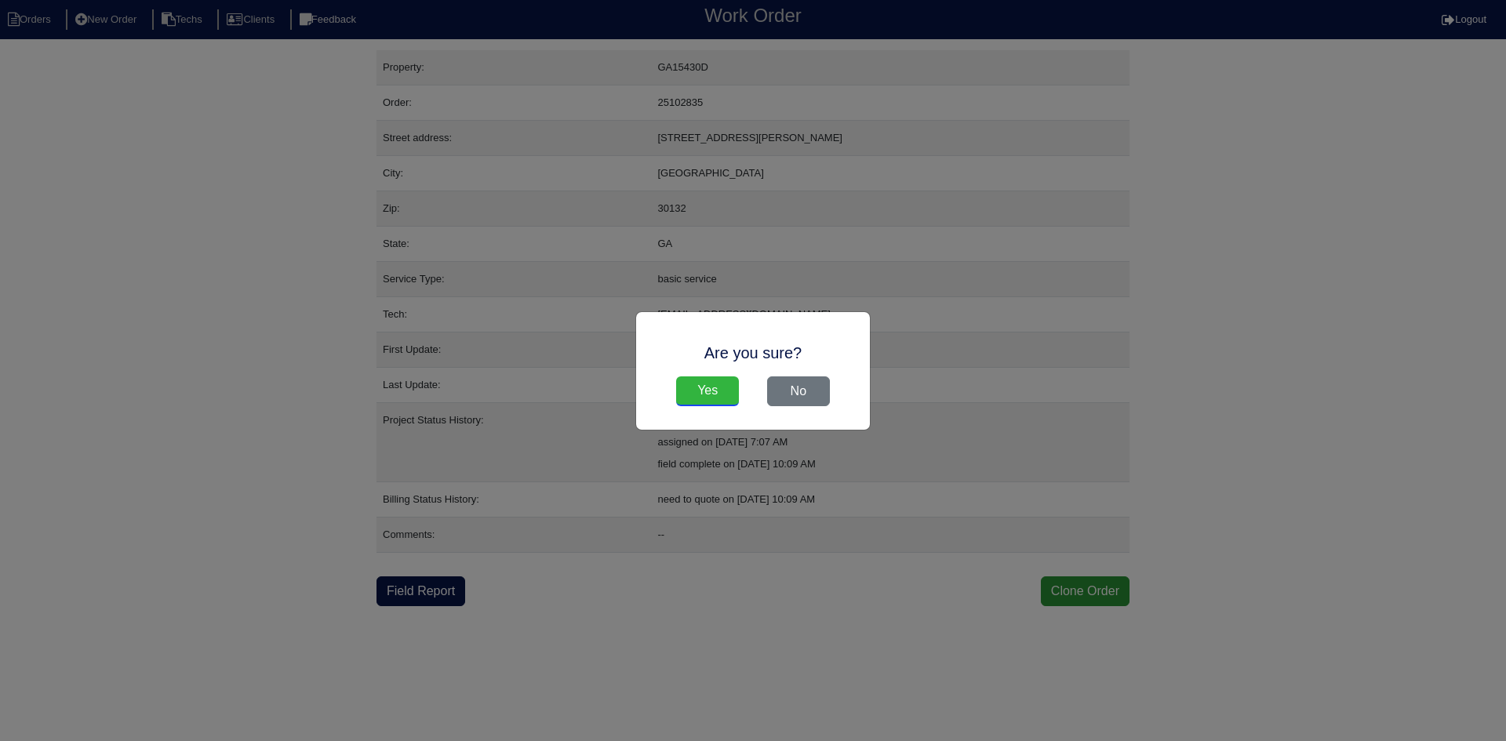
click at [702, 386] on input "Yes" at bounding box center [707, 391] width 63 height 30
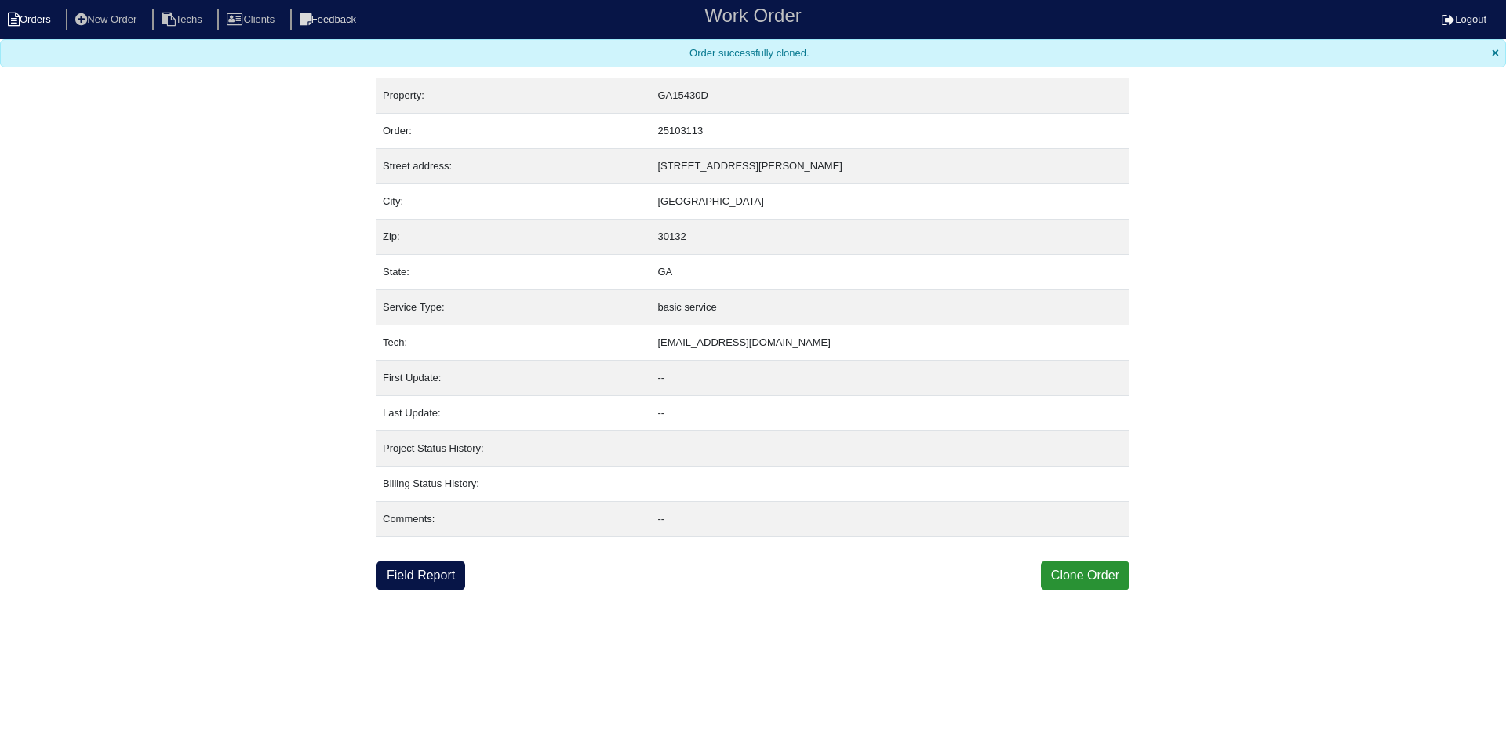
click at [42, 27] on li "Orders" at bounding box center [32, 19] width 64 height 21
select select "15"
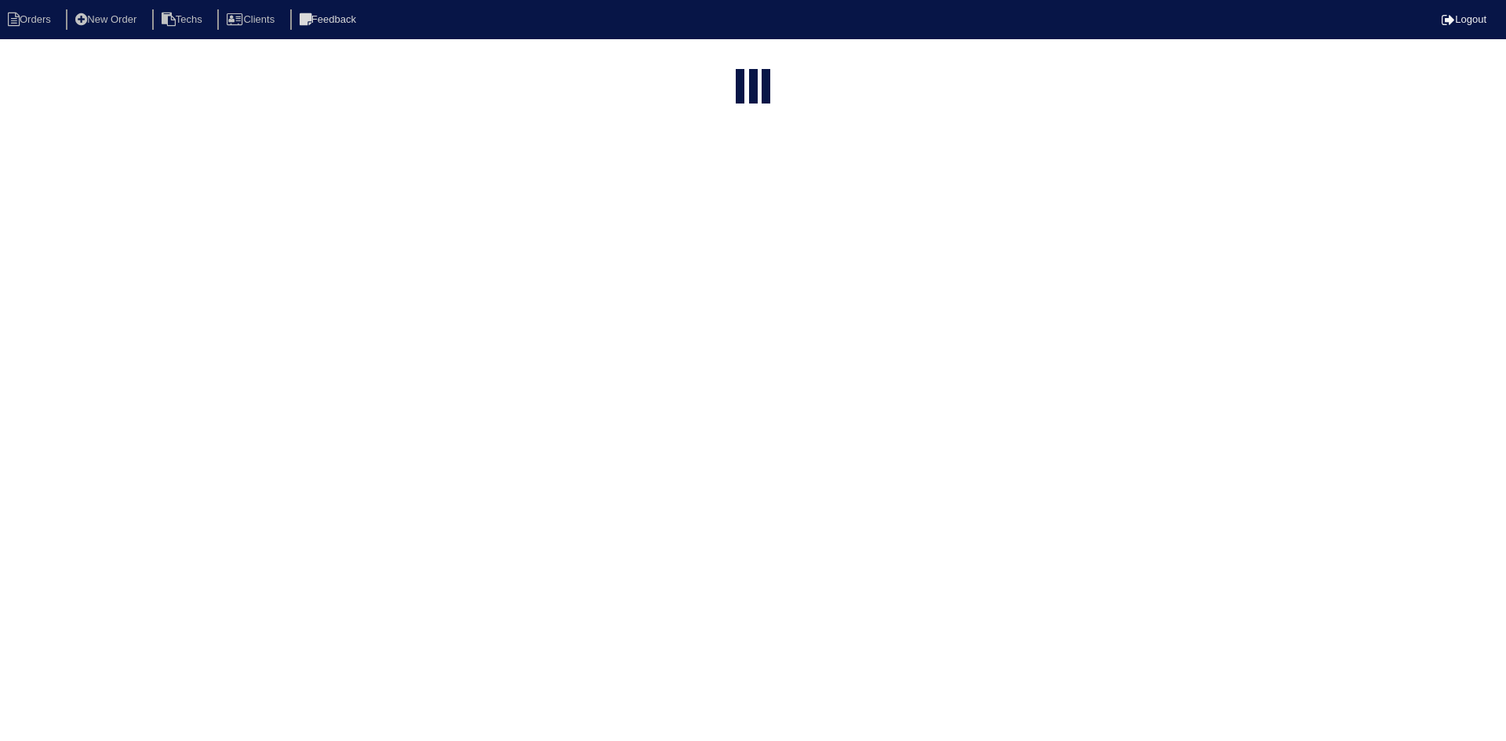
type input "101 [PERSON_NAME]"
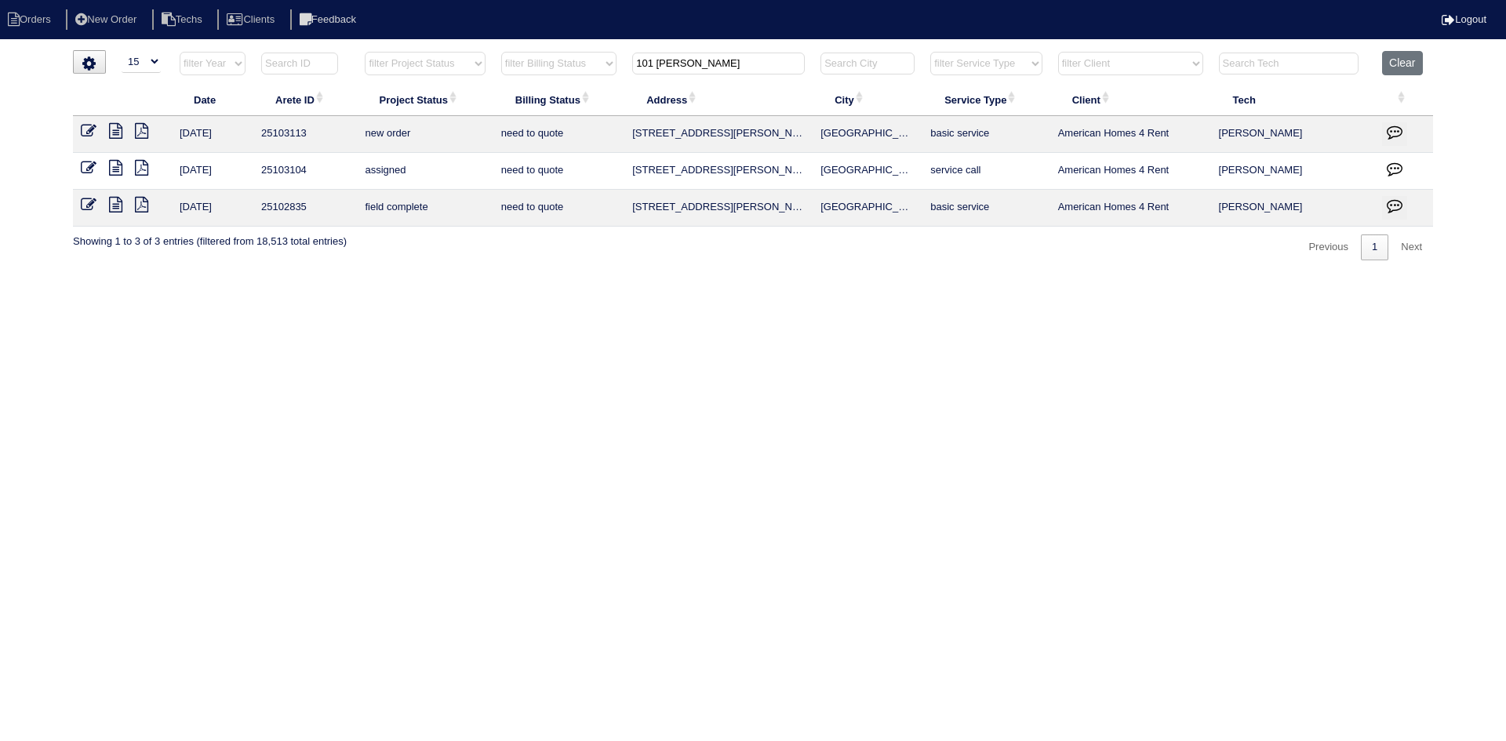
click at [90, 127] on icon at bounding box center [89, 131] width 16 height 16
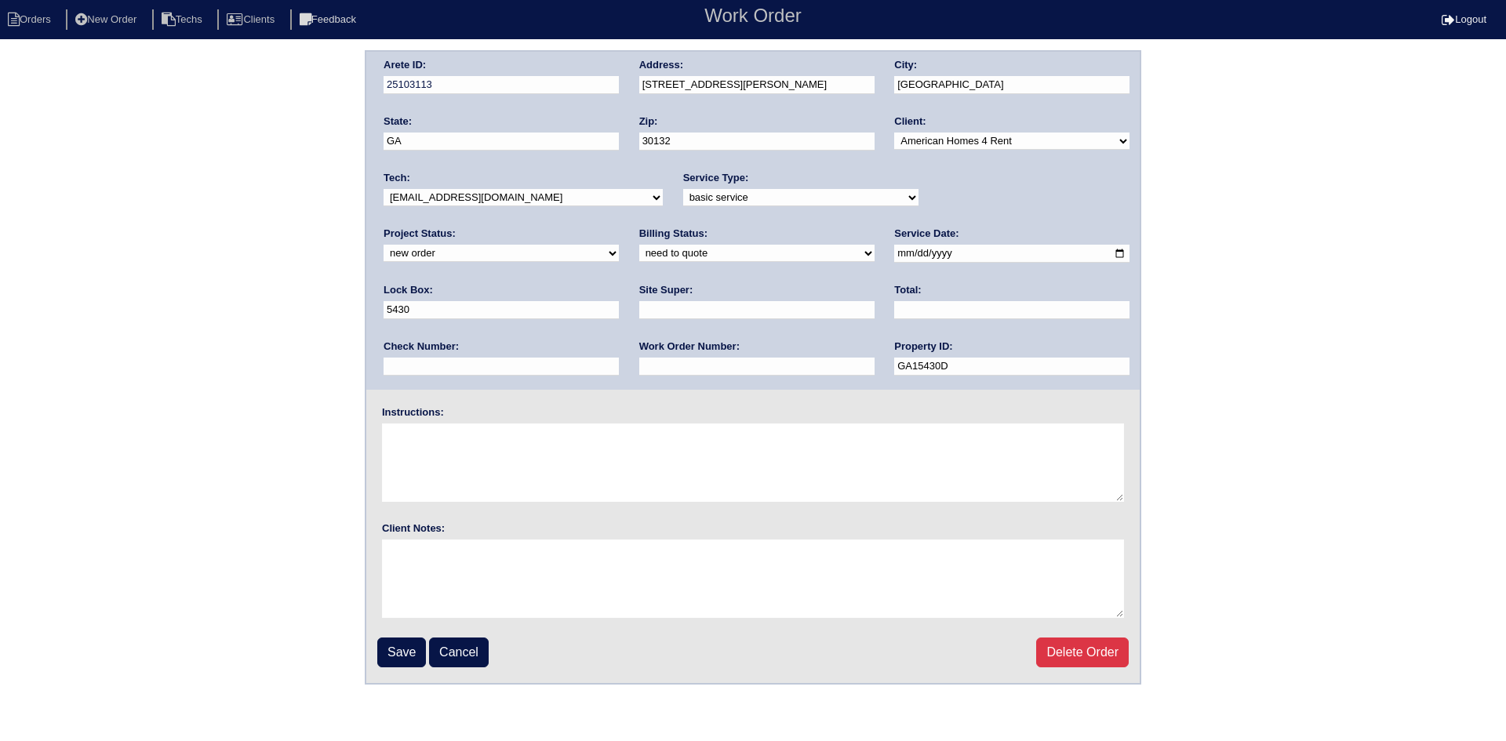
click at [619, 245] on select "new order assigned in progress field complete need to schedule admin review arc…" at bounding box center [501, 253] width 235 height 17
select select "field complete"
click at [619, 245] on select "new order assigned in progress field complete need to schedule admin review arc…" at bounding box center [501, 253] width 235 height 17
click at [639, 254] on select "need to quote quoted need to invoice invoiced paid warranty purchase order need…" at bounding box center [756, 253] width 235 height 17
select select "purchase order needed"
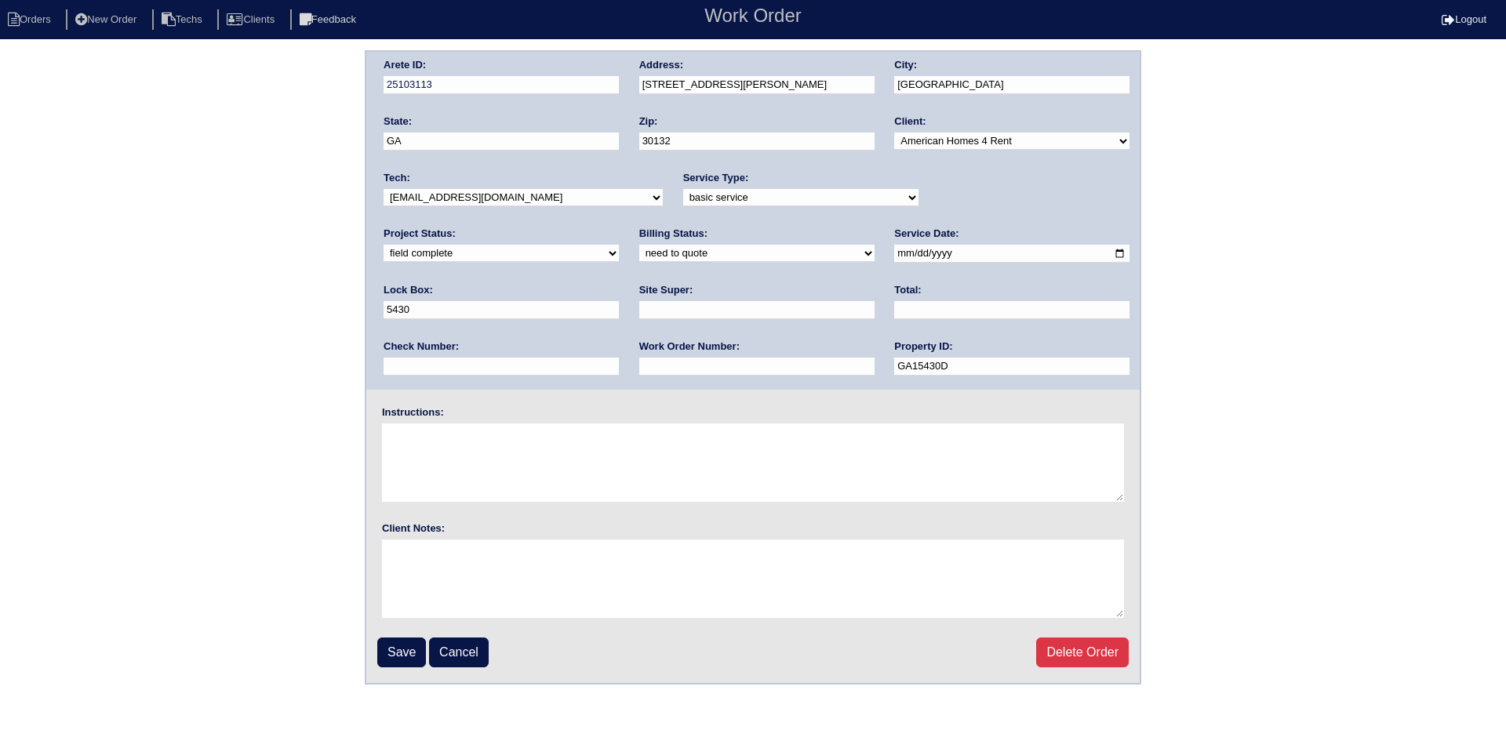
click at [639, 246] on select "need to quote quoted need to invoice invoiced paid warranty purchase order need…" at bounding box center [756, 253] width 235 height 17
click at [639, 310] on input "text" at bounding box center [756, 310] width 235 height 18
type input "Charlie Murphy"
click at [894, 307] on input "text" at bounding box center [1011, 310] width 235 height 18
type input "390.00"
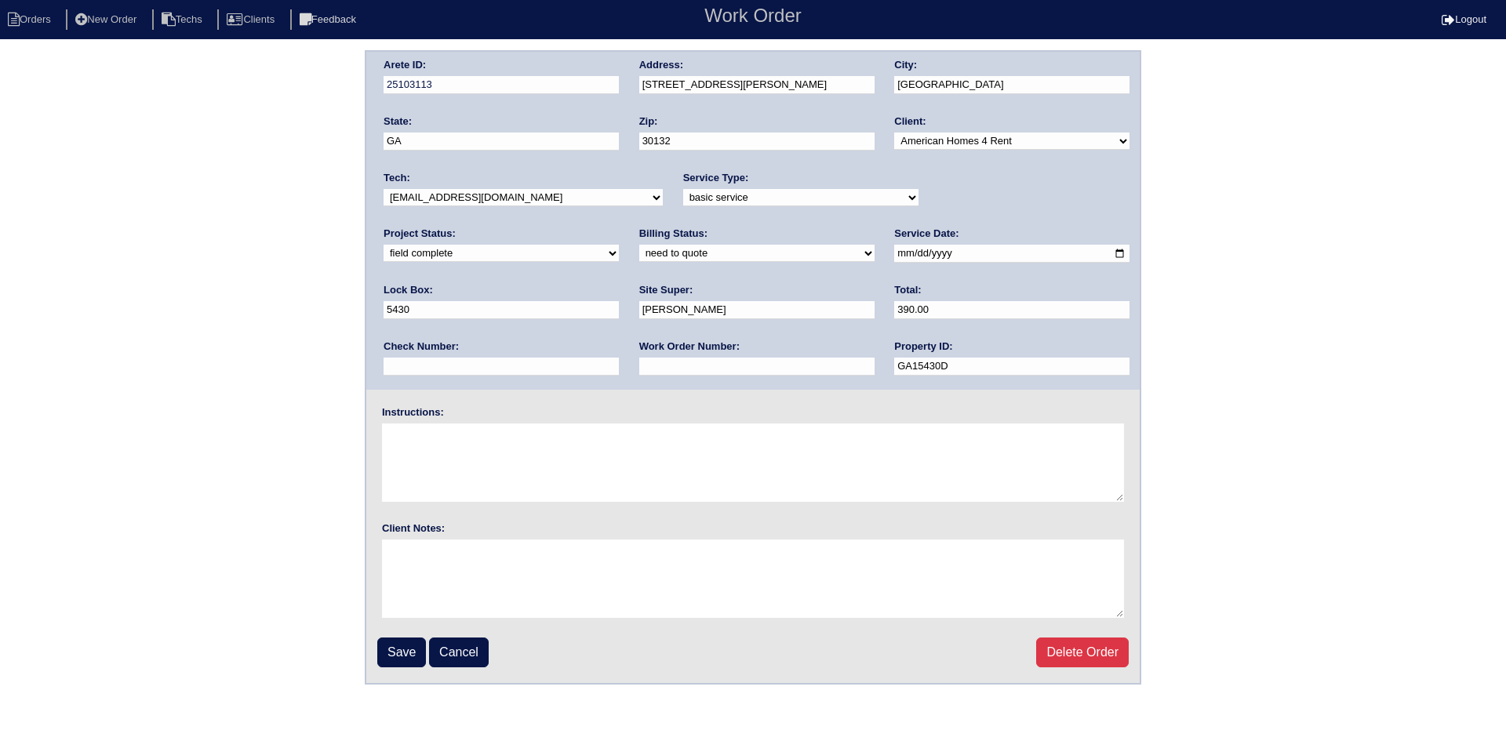
click at [639, 368] on input "text" at bounding box center [756, 367] width 235 height 18
type input "Requested"
click at [474, 447] on textarea at bounding box center [753, 463] width 742 height 78
click at [384, 438] on textarea "tHIS IS FOR A CHANGE ORDER ONLY" at bounding box center [753, 463] width 742 height 78
type textarea "THIS IS FOR A CHANGE ORDER ONLY"
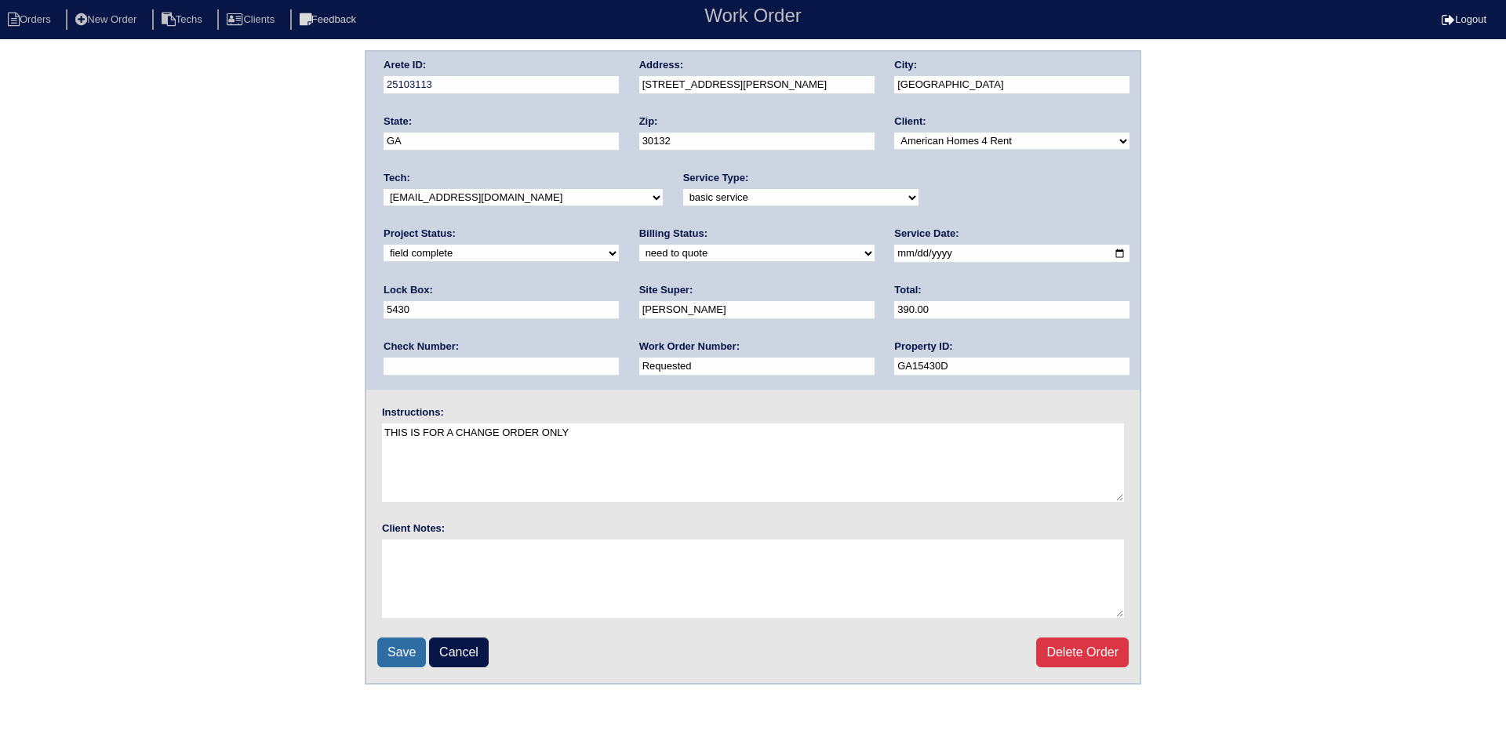
click at [398, 656] on input "Save" at bounding box center [401, 653] width 49 height 30
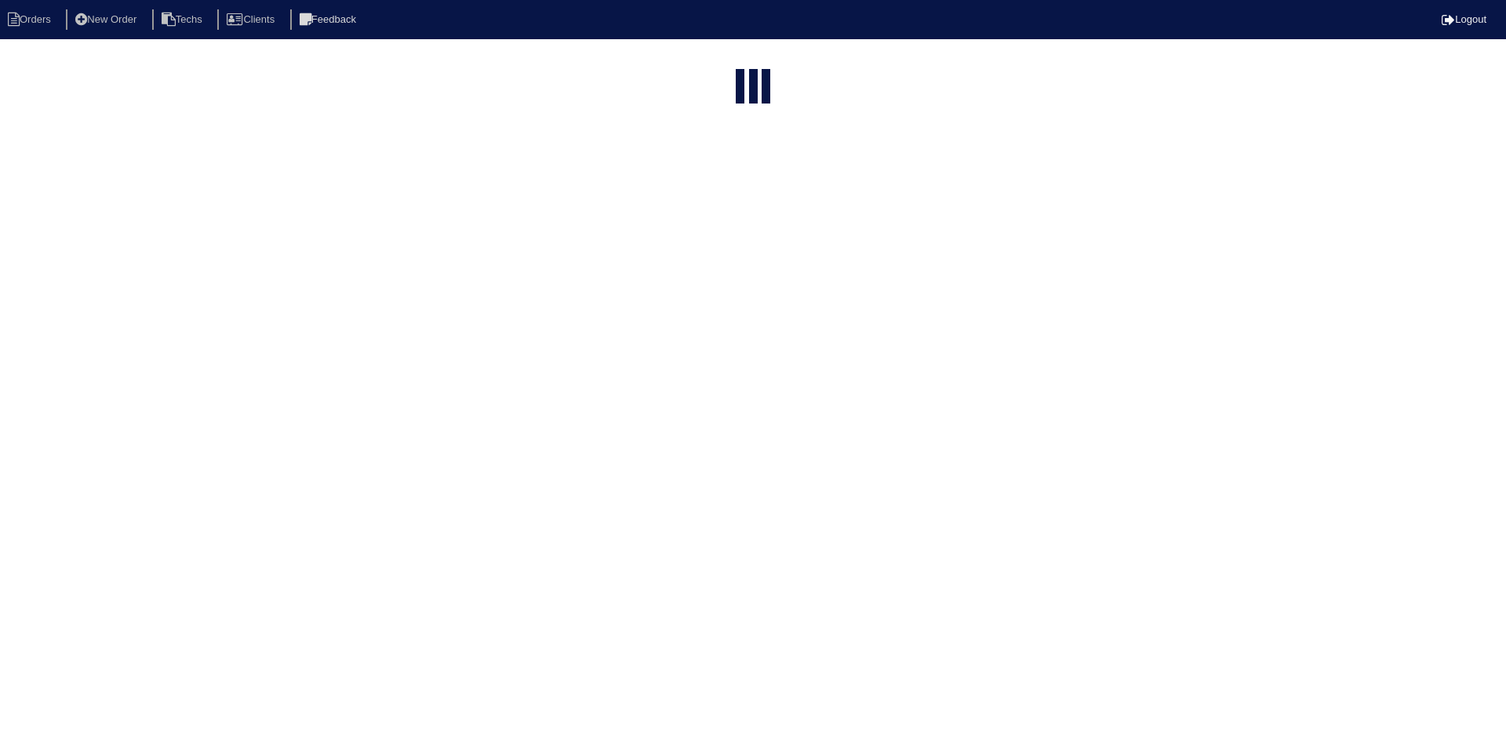
select select "15"
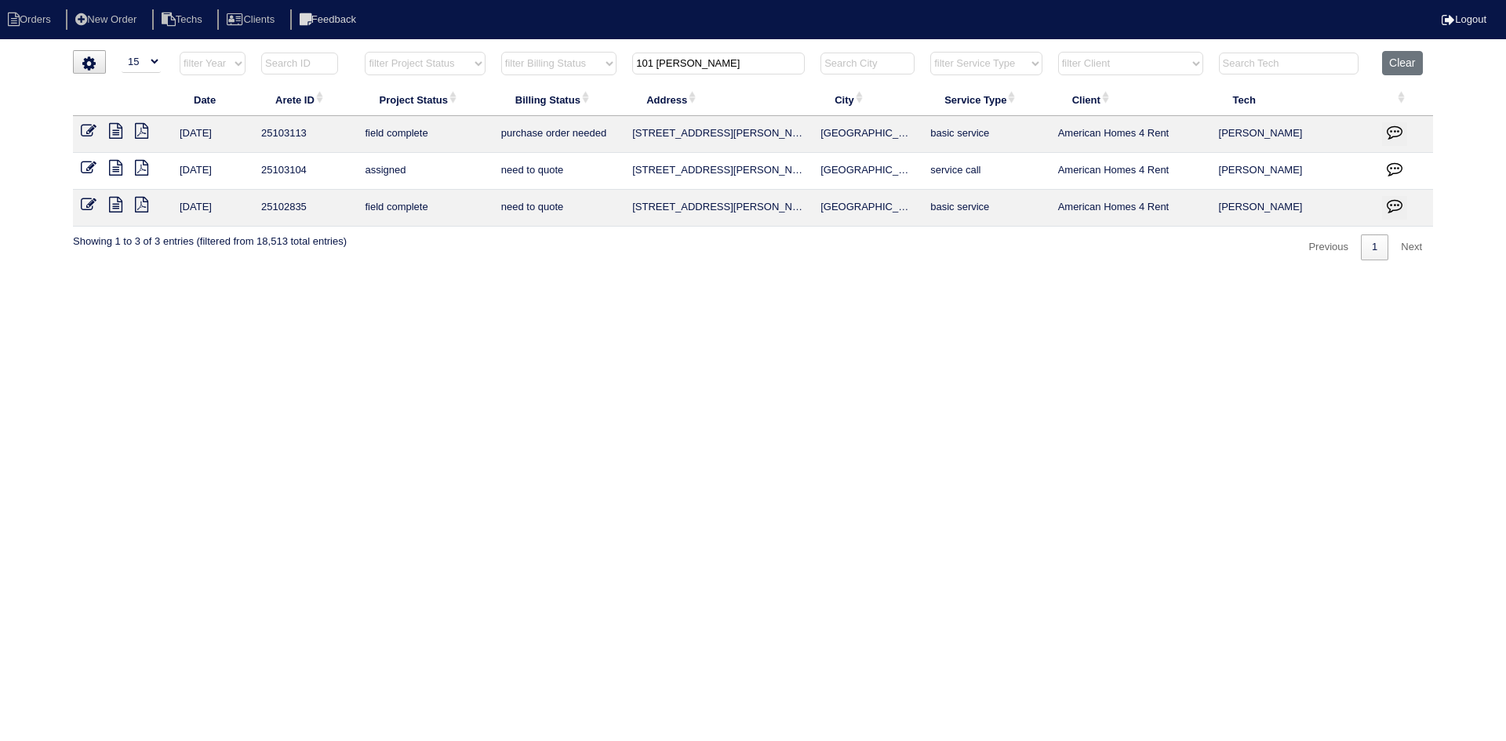
click at [146, 209] on icon at bounding box center [141, 205] width 13 height 16
click at [114, 169] on icon at bounding box center [115, 168] width 13 height 16
click at [82, 202] on icon at bounding box center [89, 205] width 16 height 16
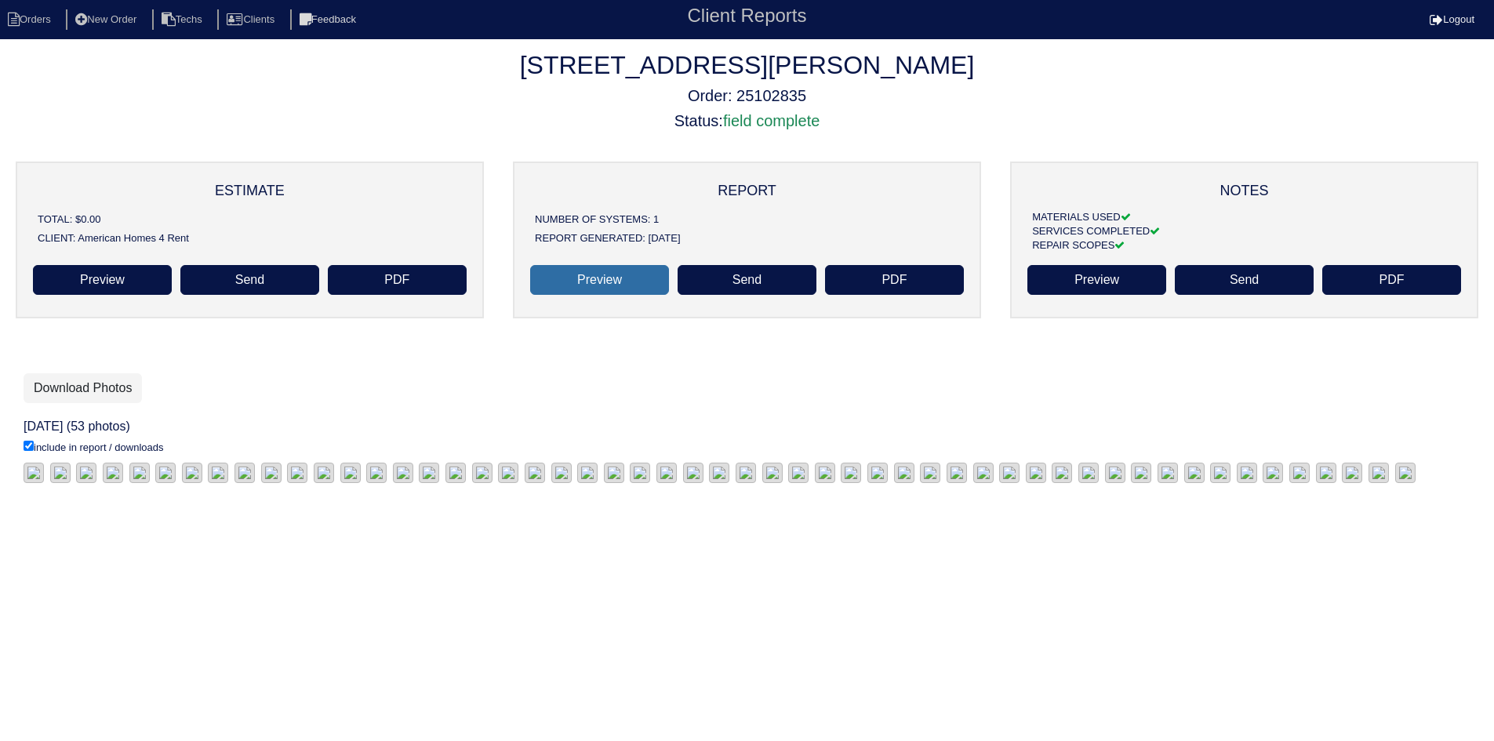
click at [575, 277] on link "Preview" at bounding box center [599, 280] width 139 height 30
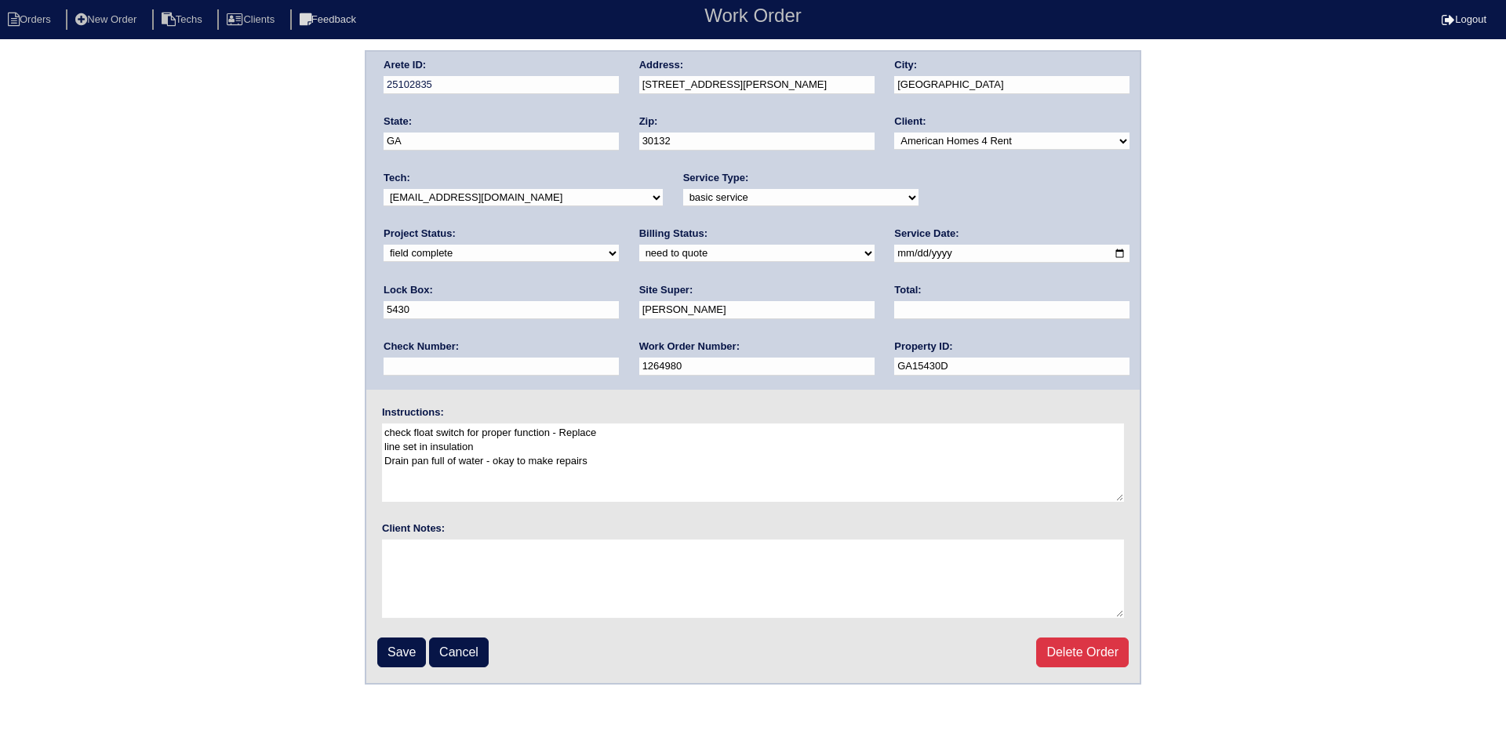
click at [639, 253] on select "need to quote quoted need to invoice invoiced paid warranty purchase order need…" at bounding box center [756, 253] width 235 height 17
select select "quoted"
click at [639, 246] on select "need to quote quoted need to invoice invoiced paid warranty purchase order need…" at bounding box center [756, 253] width 235 height 17
click at [894, 315] on input "text" at bounding box center [1011, 310] width 235 height 18
type input "225.00"
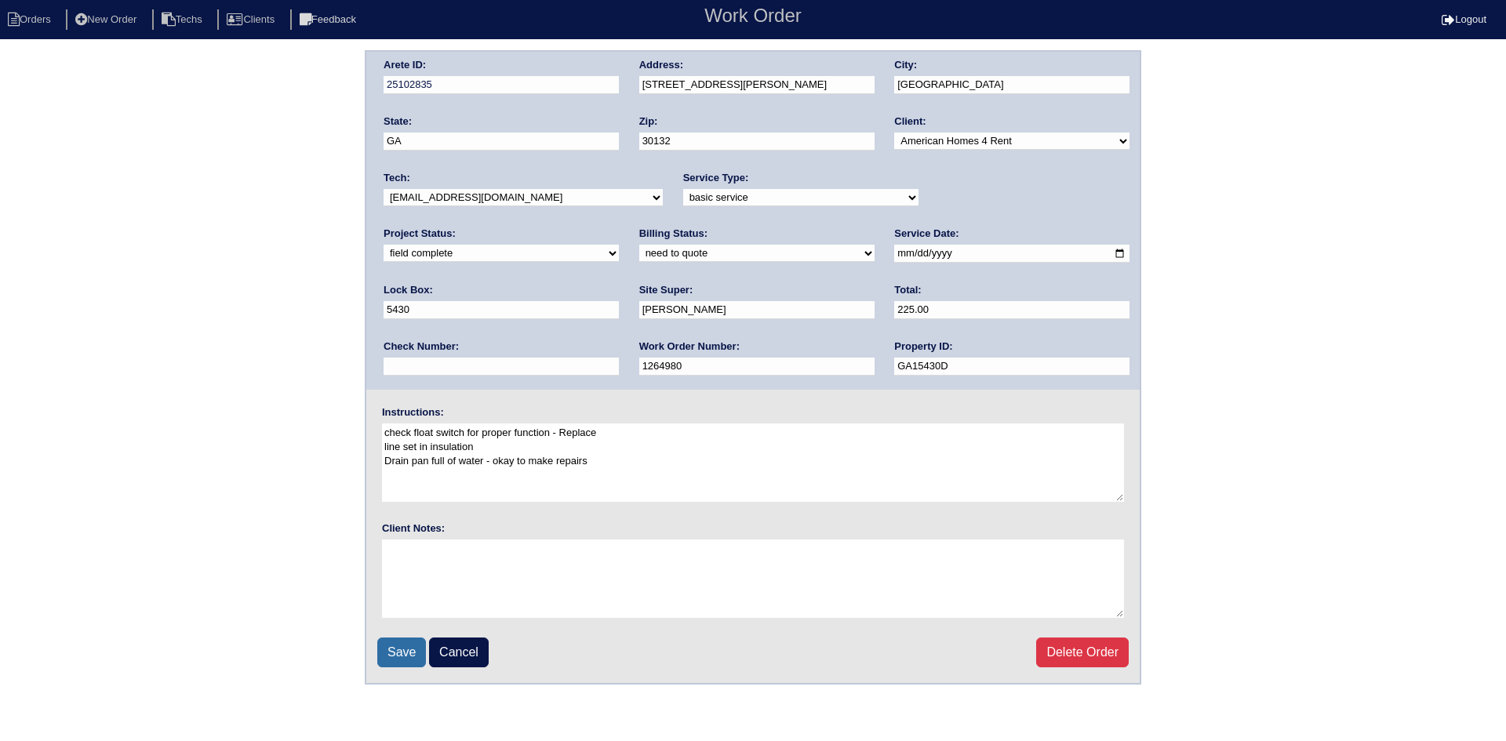
click at [402, 657] on input "Save" at bounding box center [401, 653] width 49 height 30
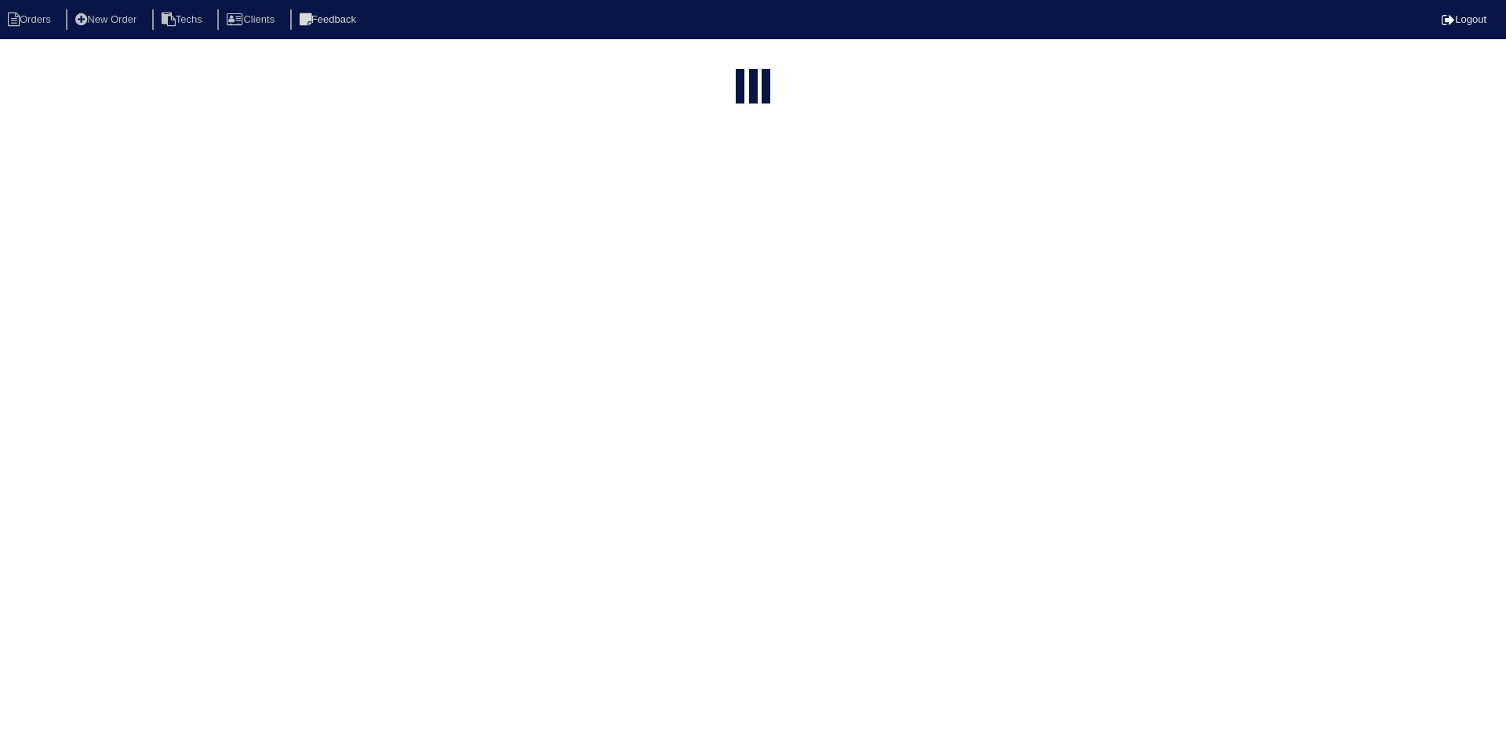
select select "15"
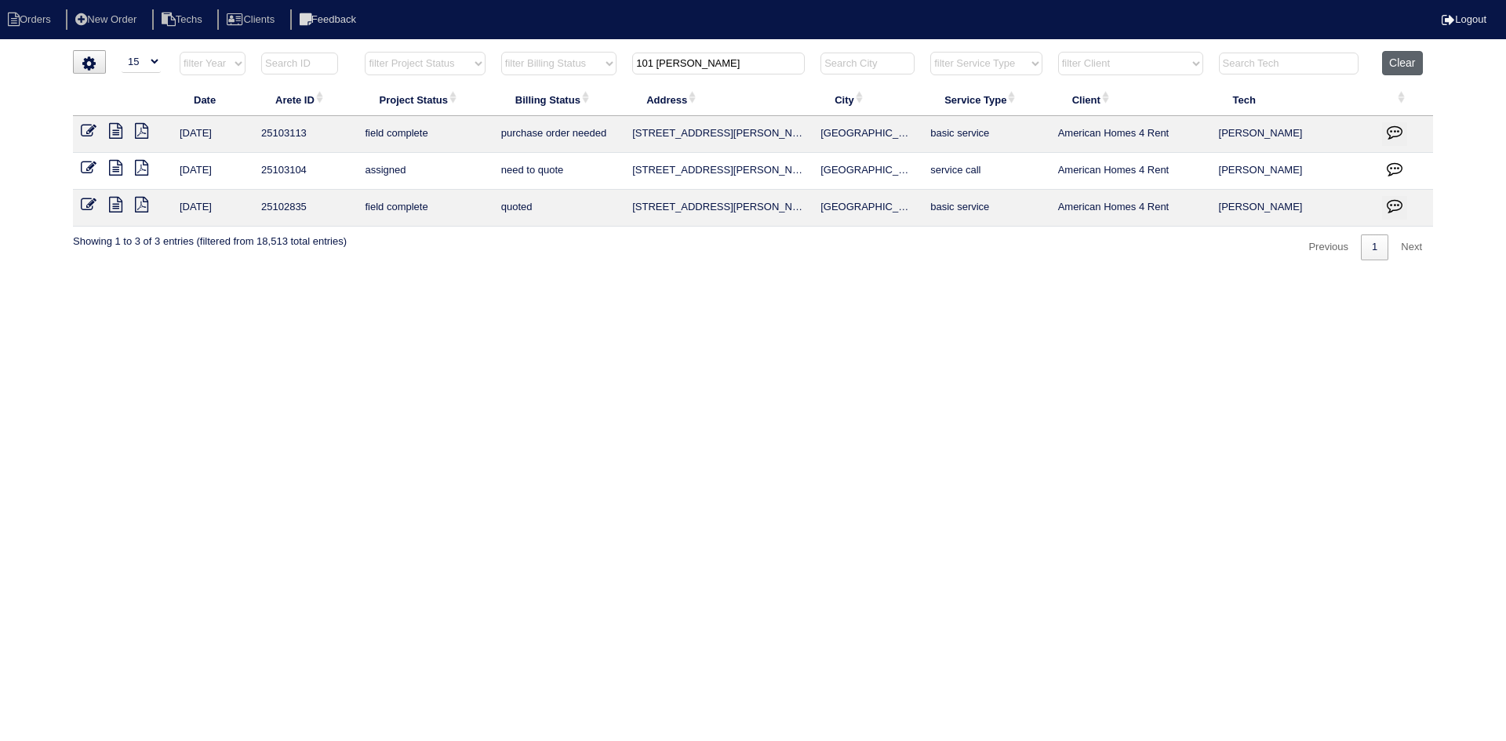
click at [1403, 60] on button "Clear" at bounding box center [1402, 63] width 40 height 24
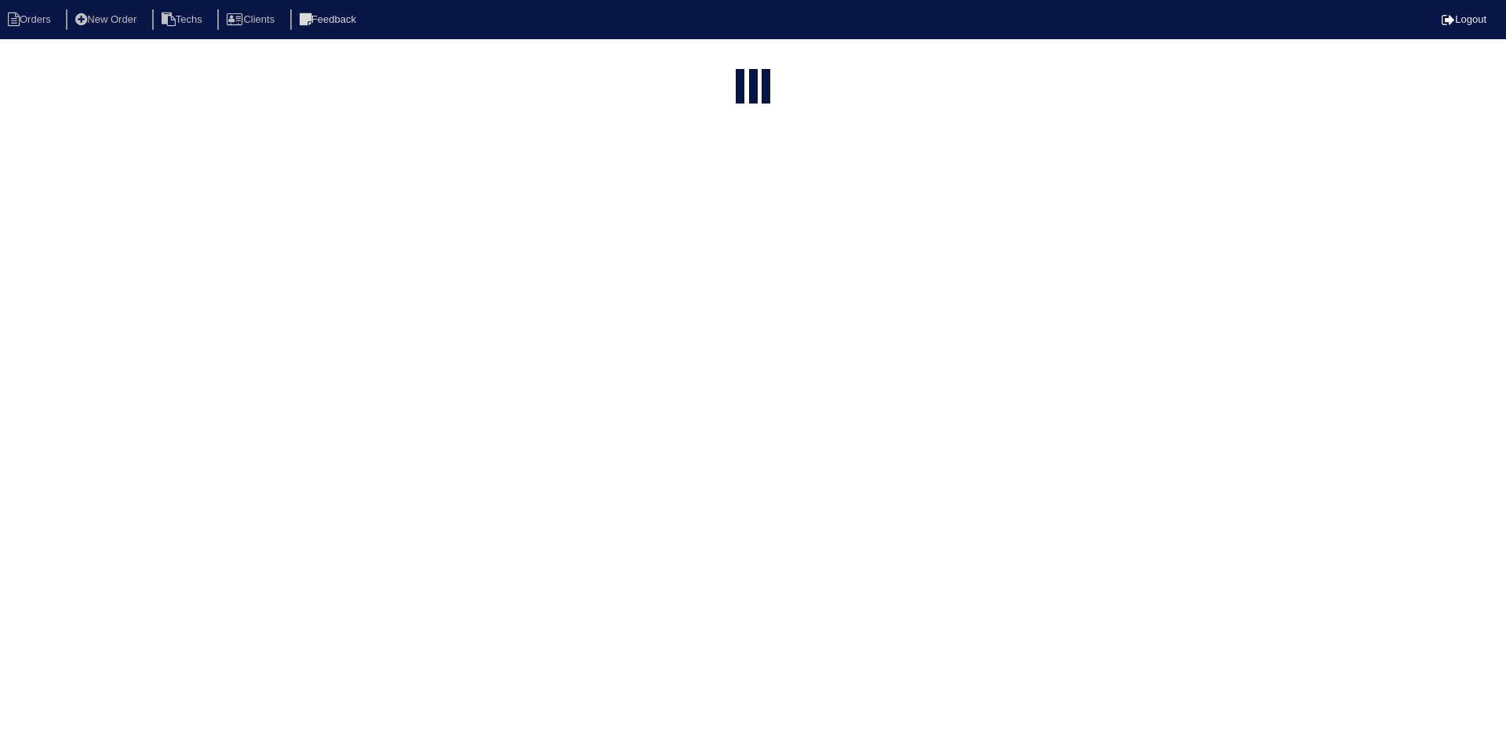
select select "15"
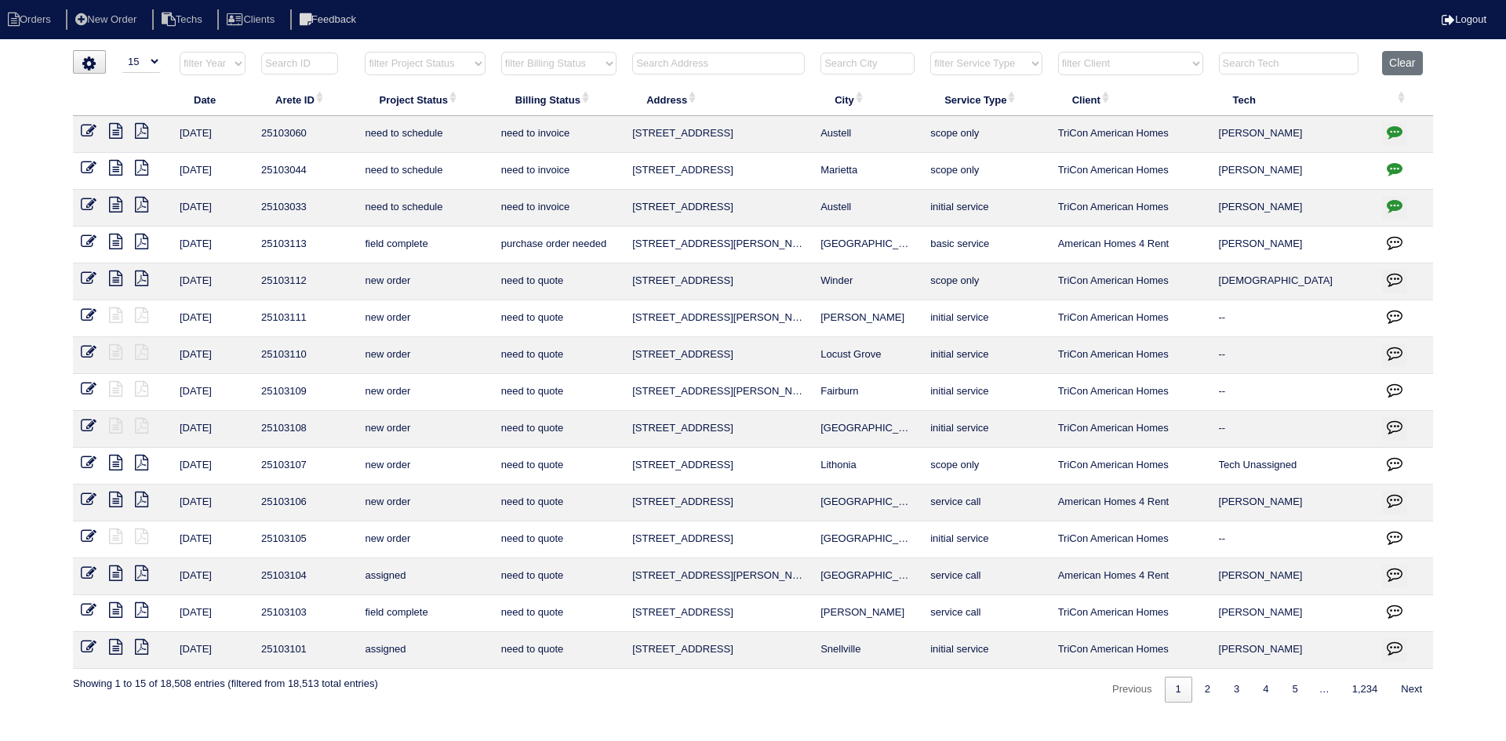
click at [484, 64] on select "filter Project Status -- Any Project Status -- new order assigned in progress f…" at bounding box center [425, 64] width 120 height 24
click at [365, 52] on select "filter Project Status -- Any Project Status -- new order assigned in progress f…" at bounding box center [425, 64] width 120 height 24
select select "field complete"
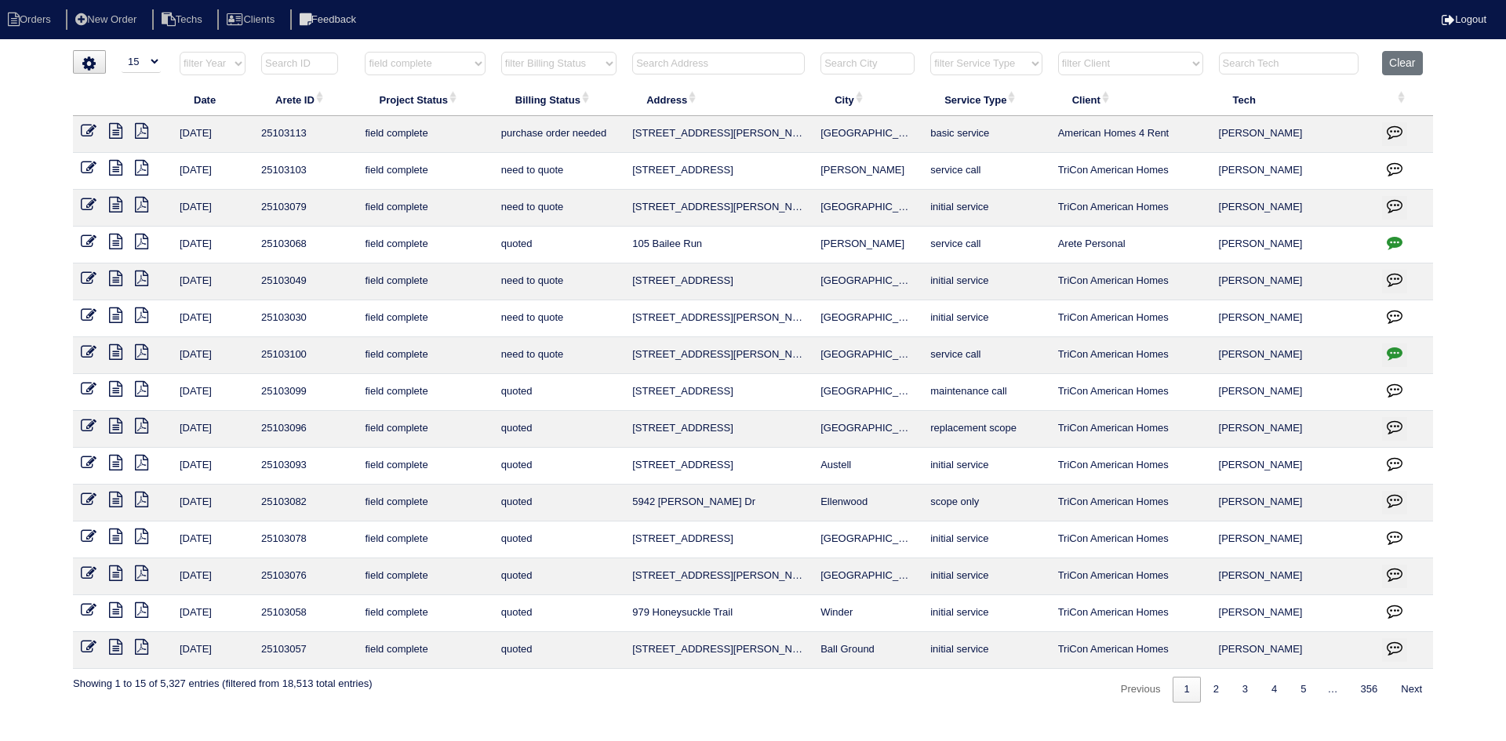
click at [477, 65] on select "filter Project Status -- Any Project Status -- new order assigned in progress f…" at bounding box center [425, 64] width 120 height 24
select select
click at [365, 52] on select "filter Project Status -- Any Project Status -- new order assigned in progress f…" at bounding box center [425, 64] width 120 height 24
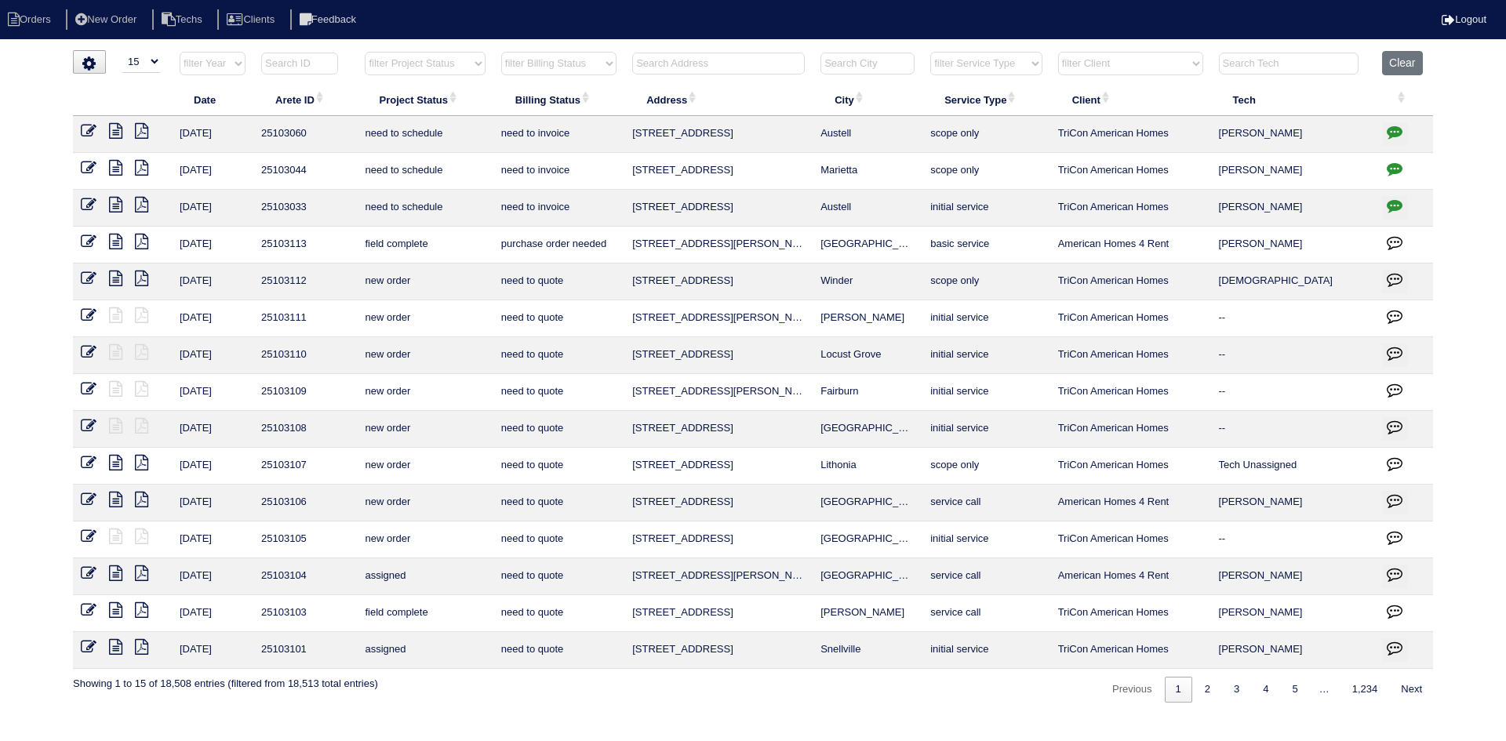
click at [1153, 60] on select "filter Client -- Any Client -- Alan Luther American Homes 4 Rent Arete Personal…" at bounding box center [1130, 64] width 145 height 24
click at [1059, 52] on select "filter Client -- Any Client -- Alan Luther American Homes 4 Rent Arete Personal…" at bounding box center [1130, 64] width 145 height 24
select select "American Homes 4 Rent"
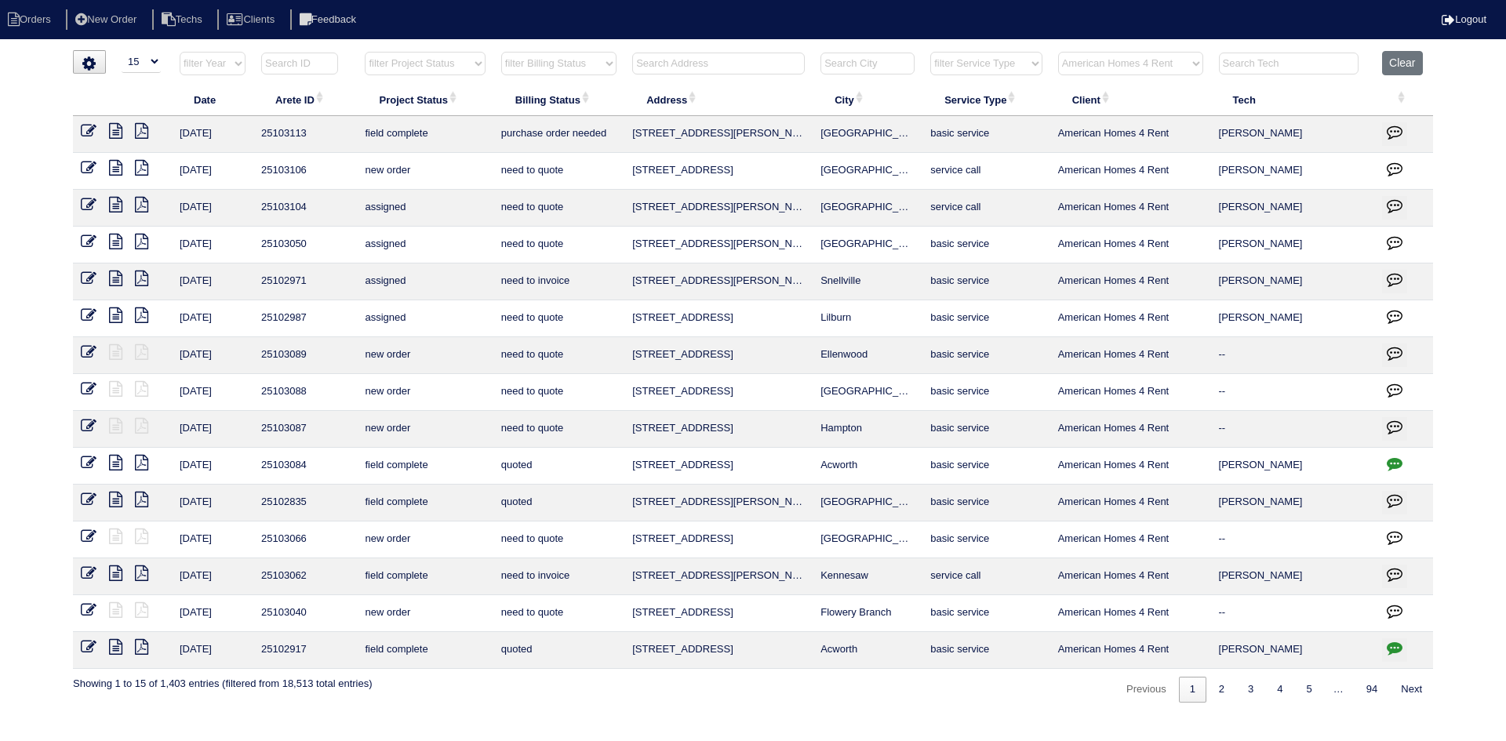
click at [1396, 131] on icon "button" at bounding box center [1395, 132] width 16 height 16
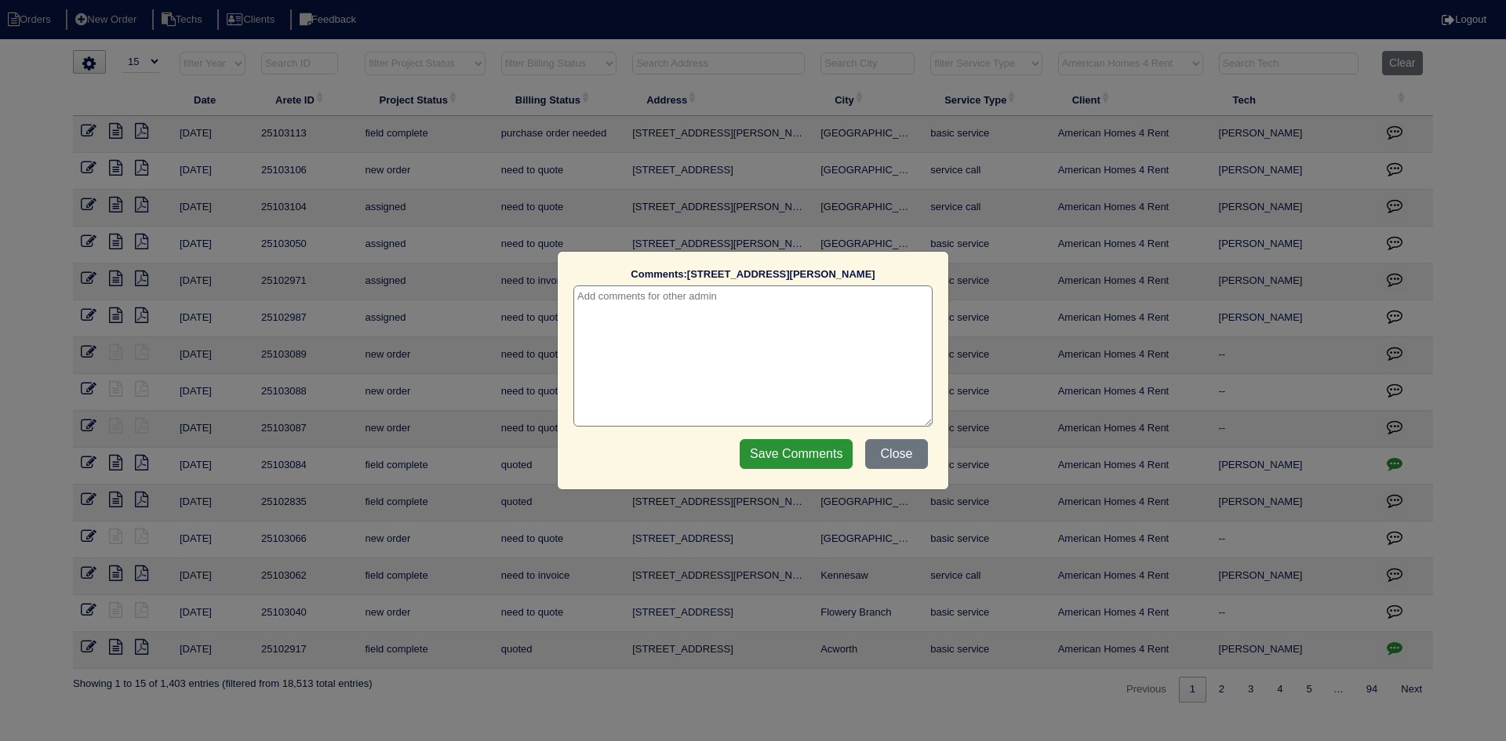
click at [809, 305] on textarea at bounding box center [752, 356] width 359 height 141
type textarea "8/22/25 - change ordered requested - rk"
drag, startPoint x: 807, startPoint y: 448, endPoint x: 808, endPoint y: 416, distance: 31.4
click at [807, 447] on input "Save Comments" at bounding box center [796, 454] width 113 height 30
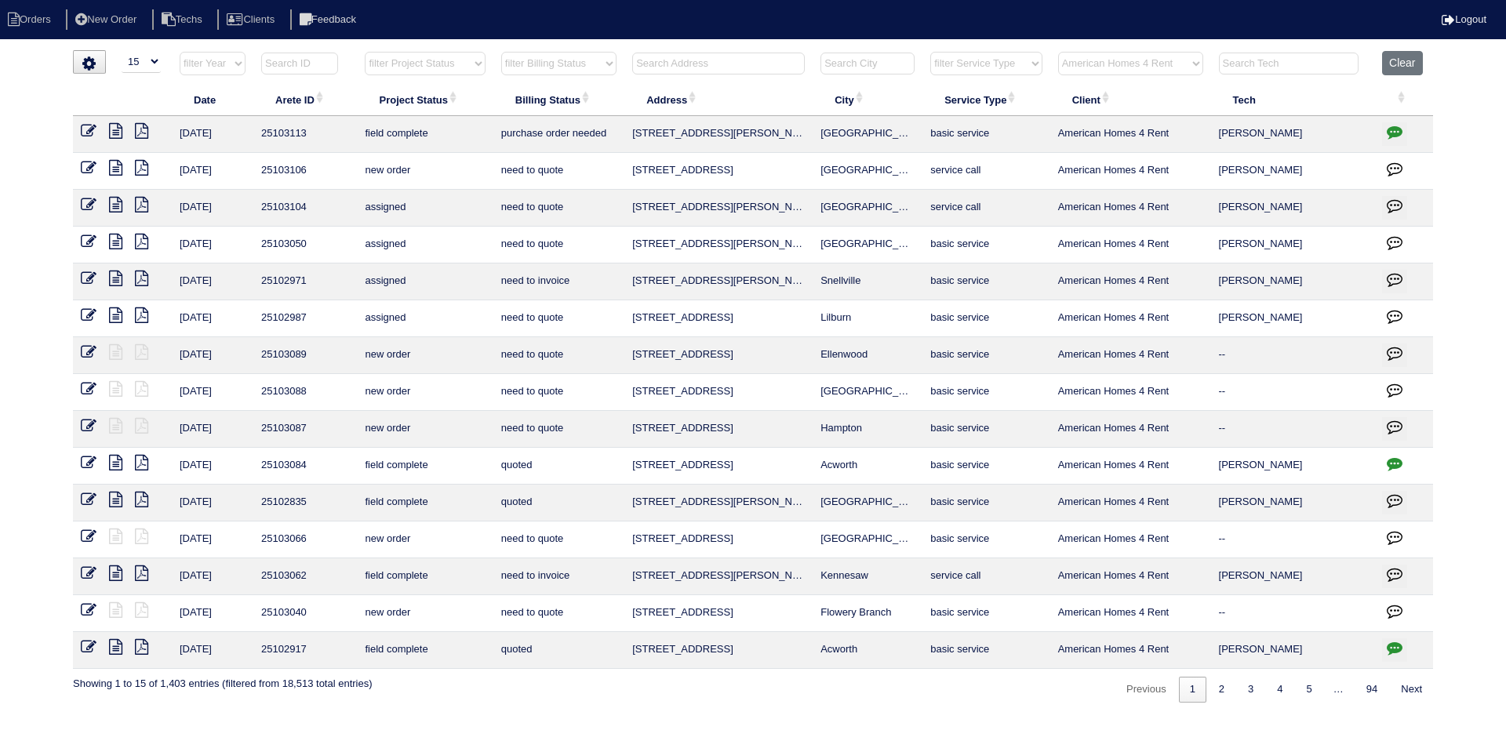
click at [1395, 493] on icon "button" at bounding box center [1395, 501] width 16 height 16
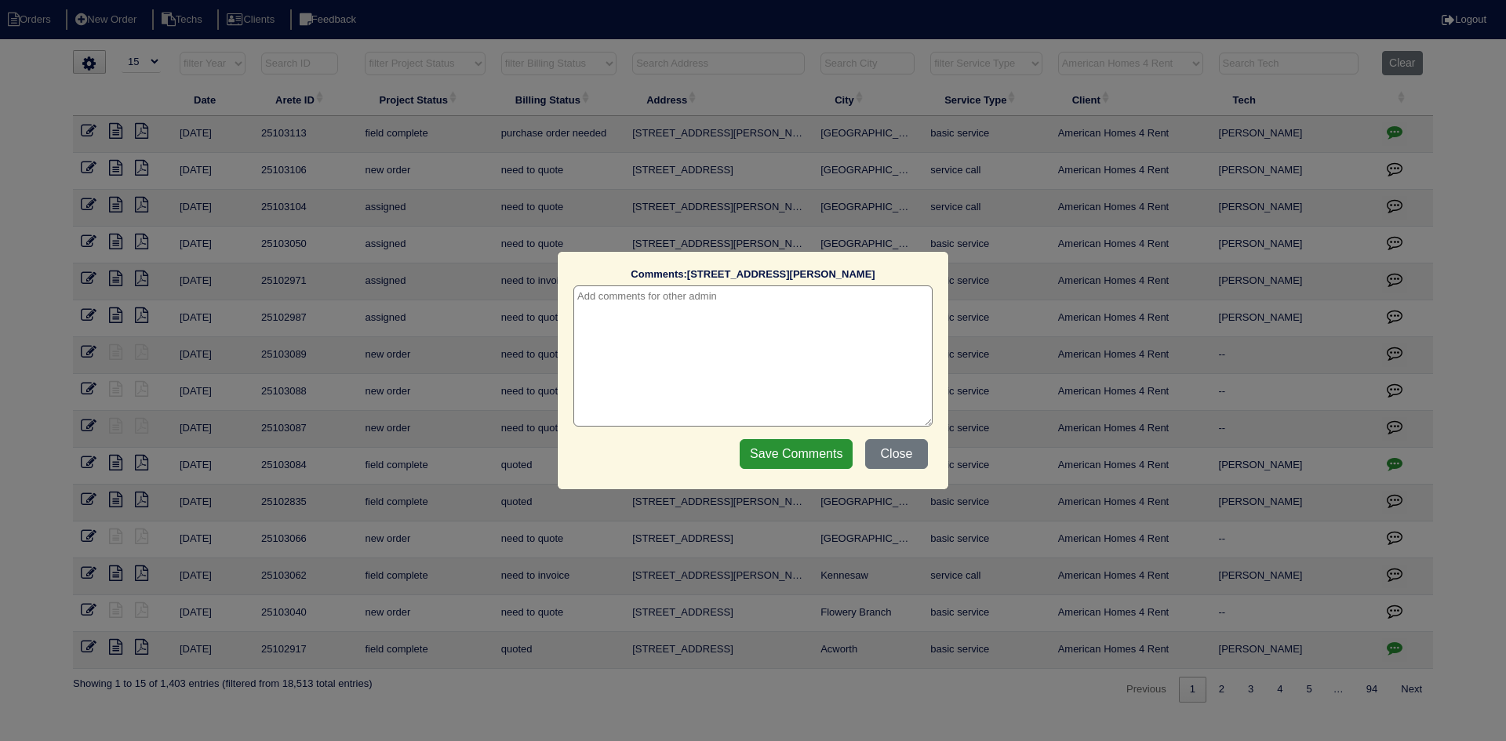
click at [602, 307] on textarea at bounding box center [752, 356] width 359 height 141
type textarea "8/22/25 - change order requested - rk"
click at [759, 453] on input "Save Comments" at bounding box center [796, 454] width 113 height 30
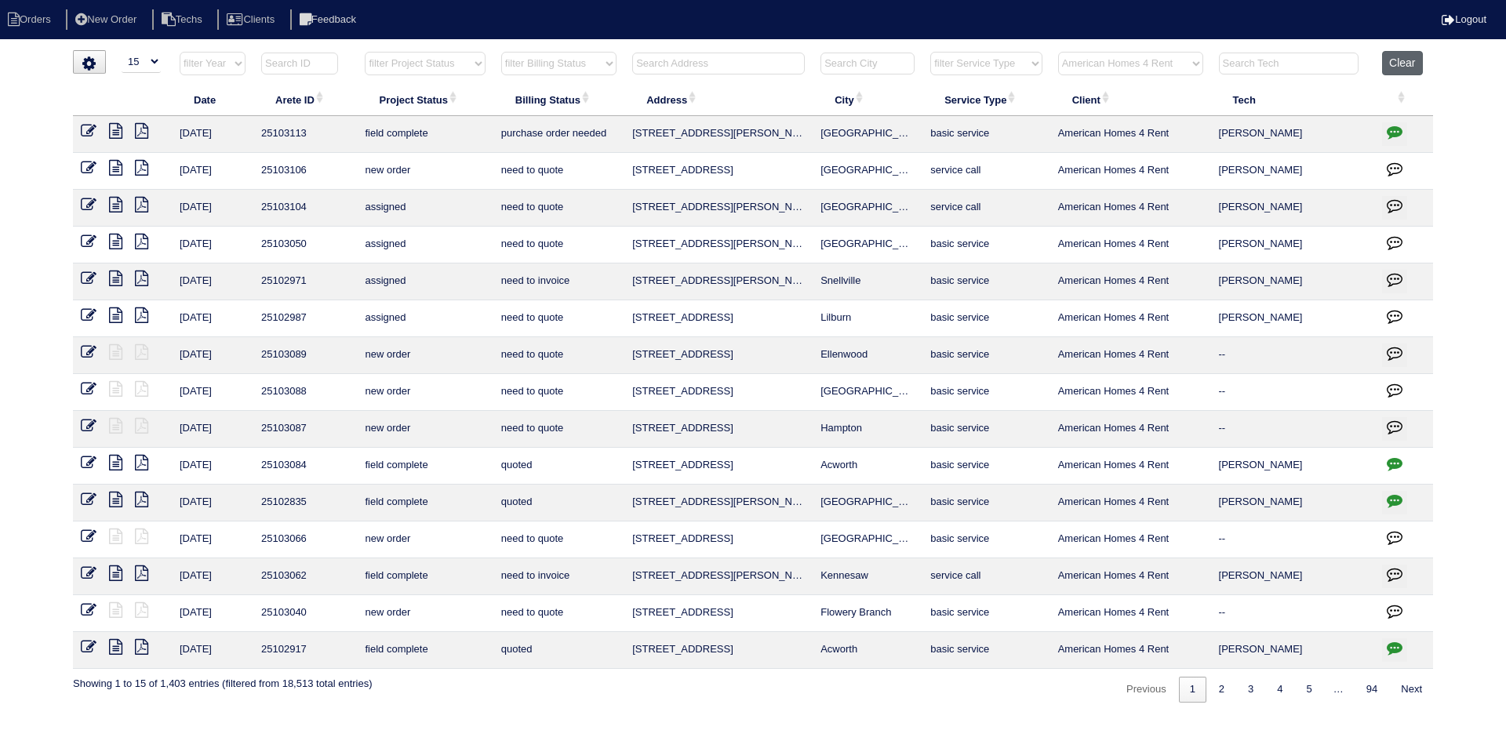
click at [1406, 65] on button "Clear" at bounding box center [1402, 63] width 40 height 24
select select
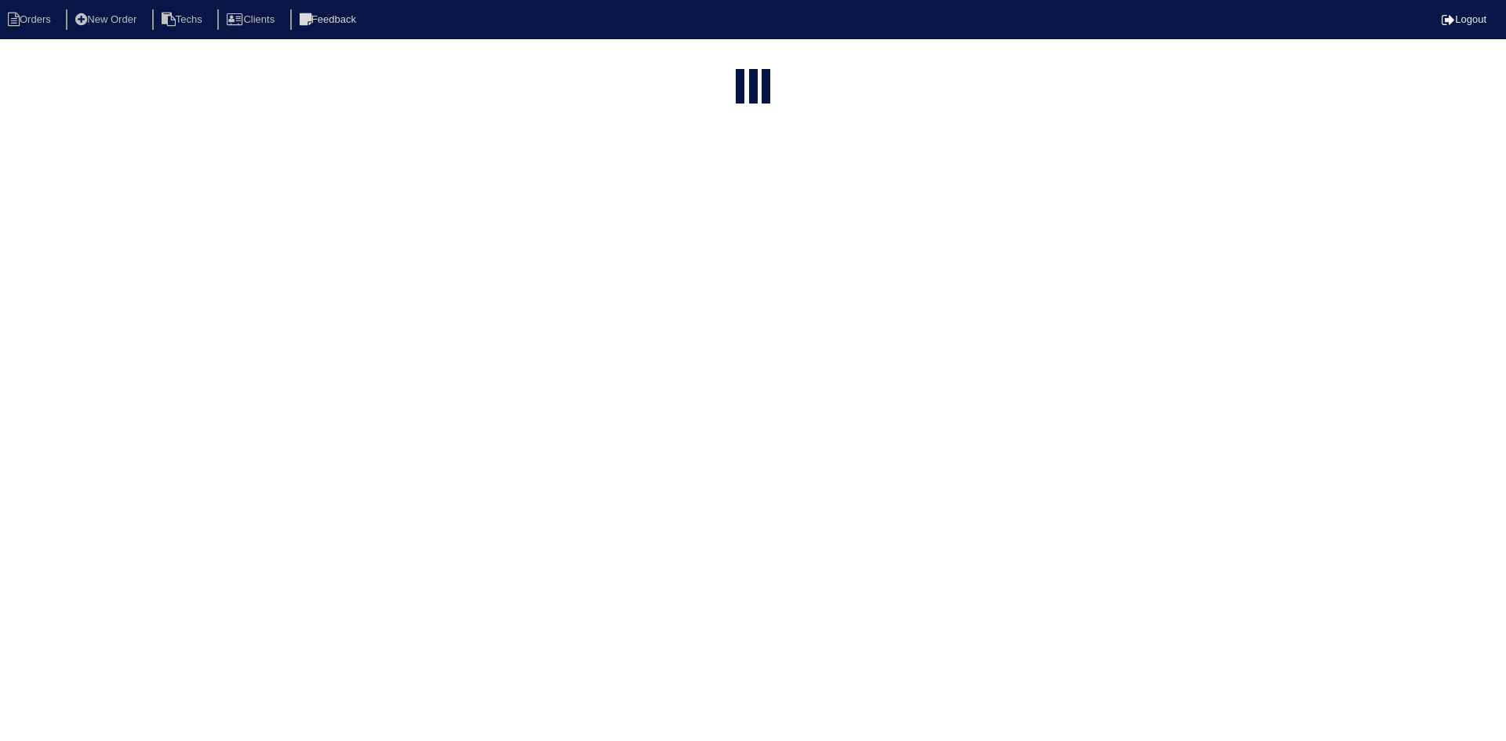
select select "15"
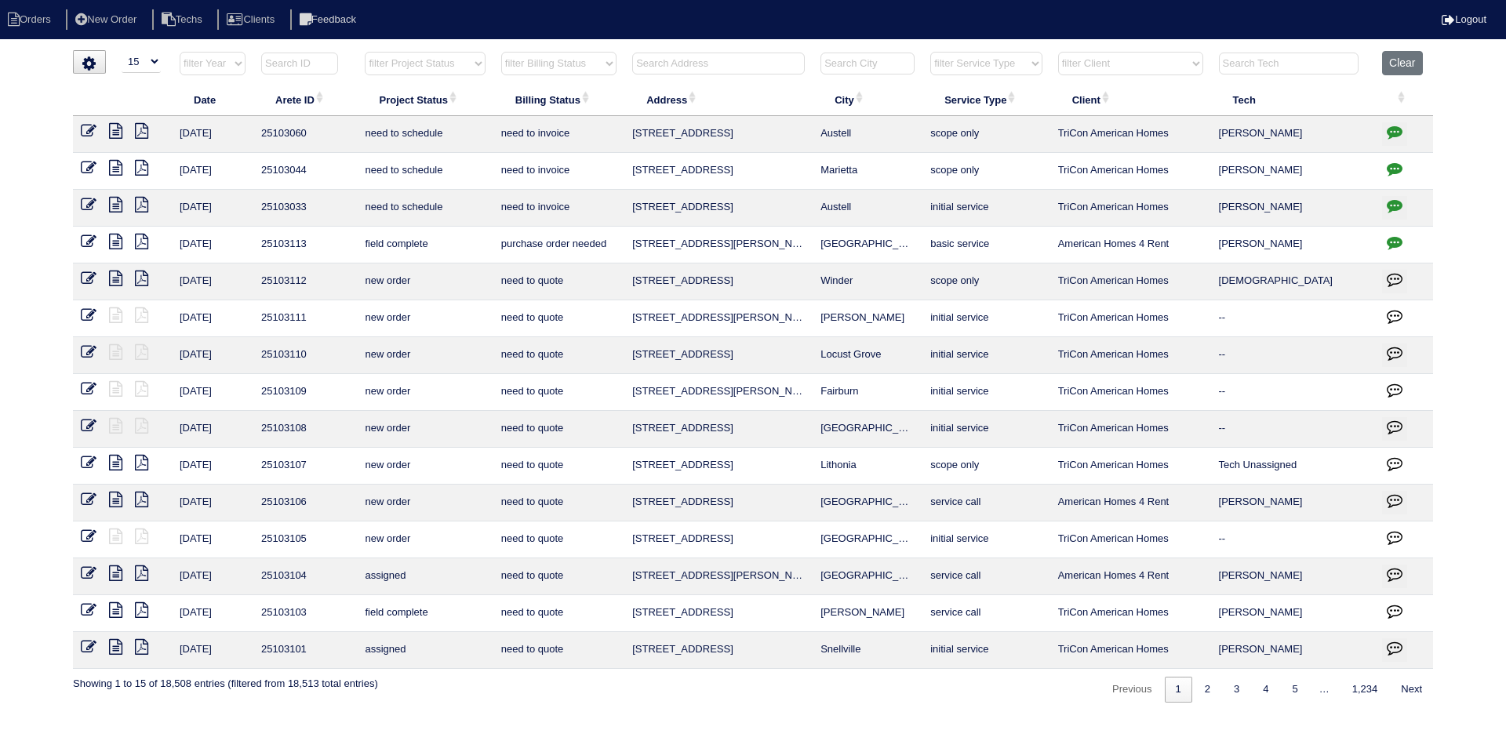
click at [466, 65] on select "filter Project Status -- Any Project Status -- new order assigned in progress f…" at bounding box center [425, 64] width 120 height 24
click at [365, 52] on select "filter Project Status -- Any Project Status -- new order assigned in progress f…" at bounding box center [425, 64] width 120 height 24
select select "field complete"
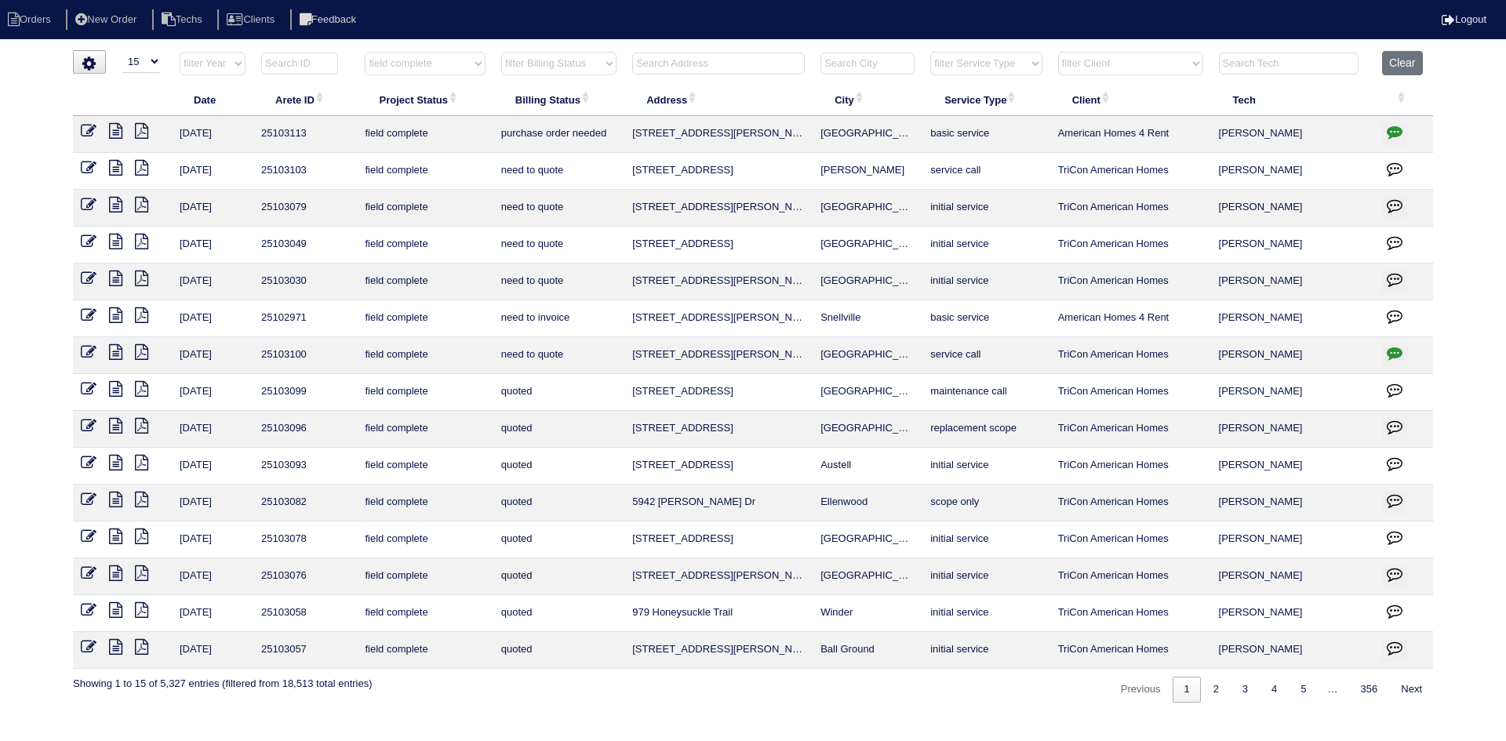
click at [555, 64] on select "filter Billing Status -- Any Billing Status -- need to quote quoted need to inv…" at bounding box center [558, 64] width 115 height 24
select select "need to quote"
click at [501, 52] on select "filter Billing Status -- Any Billing Status -- need to quote quoted need to inv…" at bounding box center [558, 64] width 115 height 24
select select "field complete"
select select "need to quote"
